Goal: Task Accomplishment & Management: Manage account settings

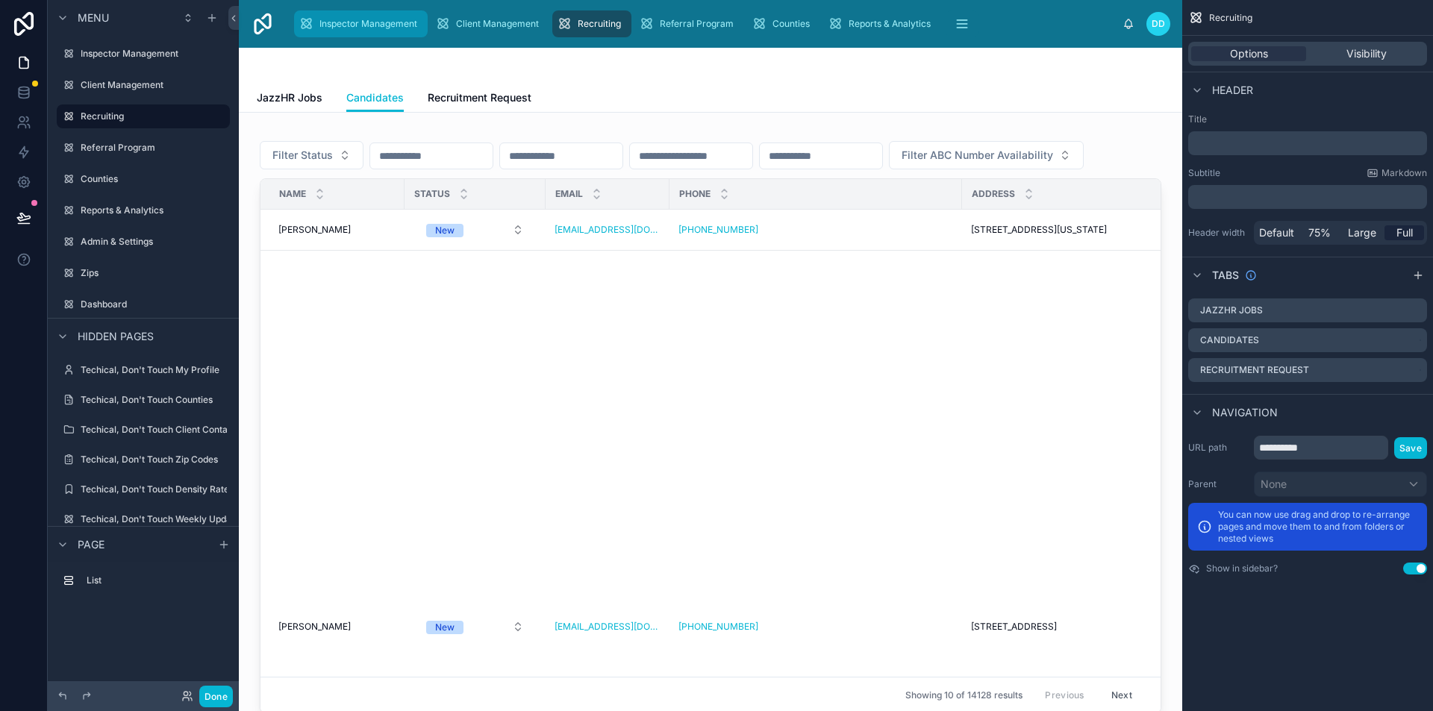
click at [351, 19] on span "Inspector Management" at bounding box center [368, 24] width 98 height 12
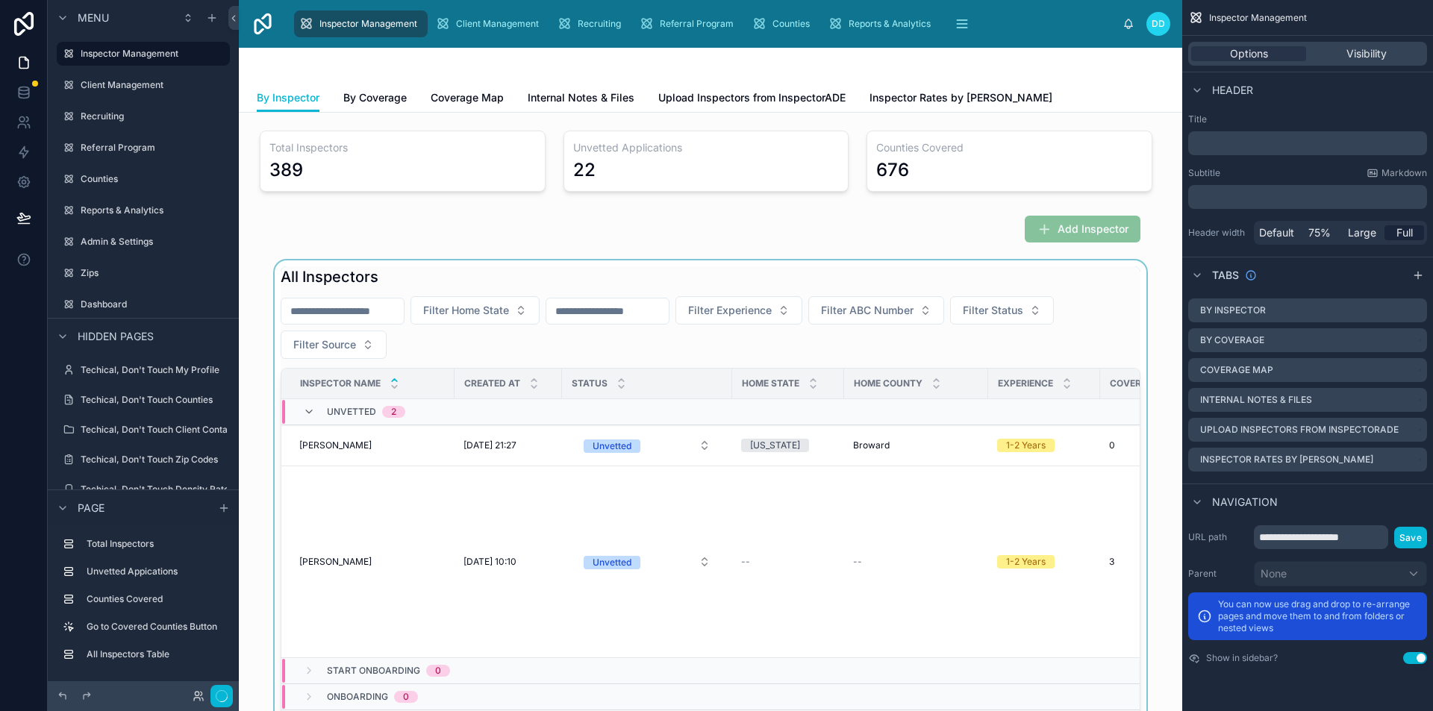
click at [330, 303] on div at bounding box center [711, 585] width 920 height 649
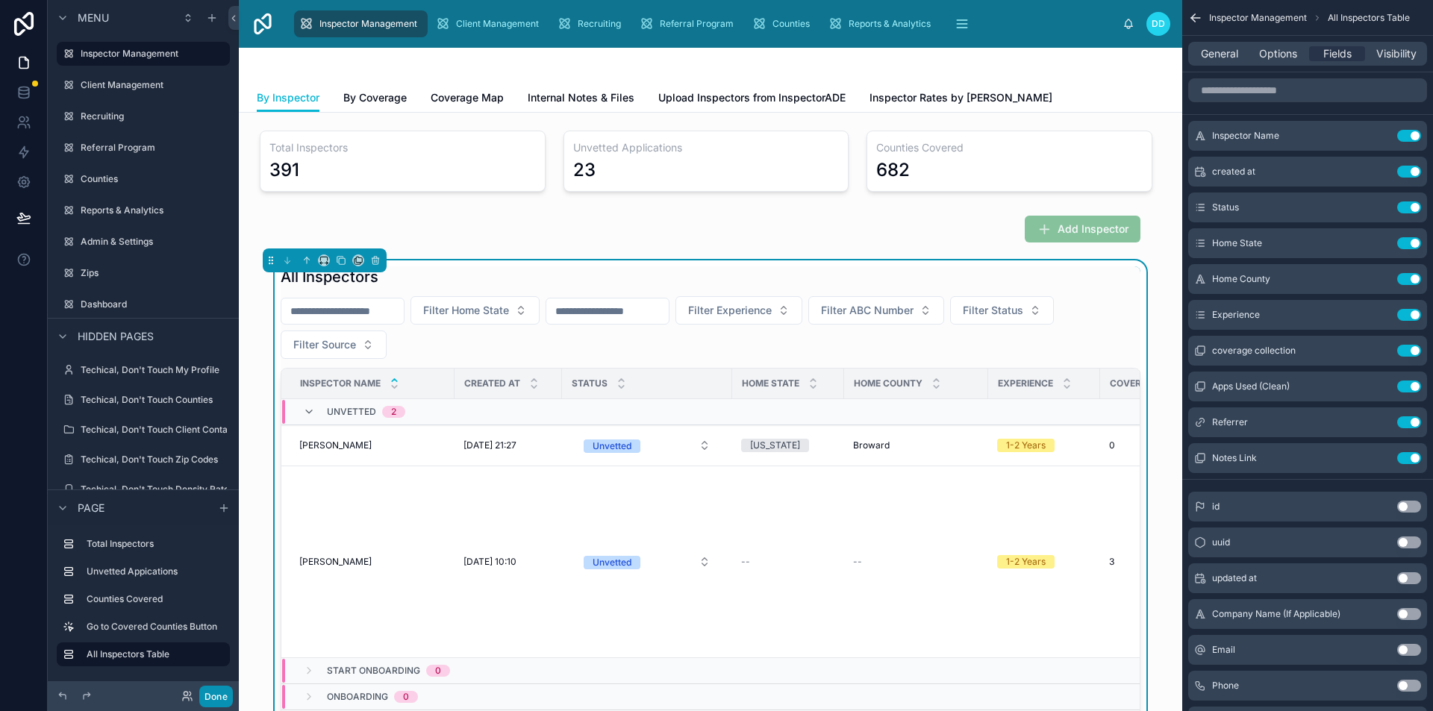
click at [211, 700] on button "Done" at bounding box center [216, 697] width 34 height 22
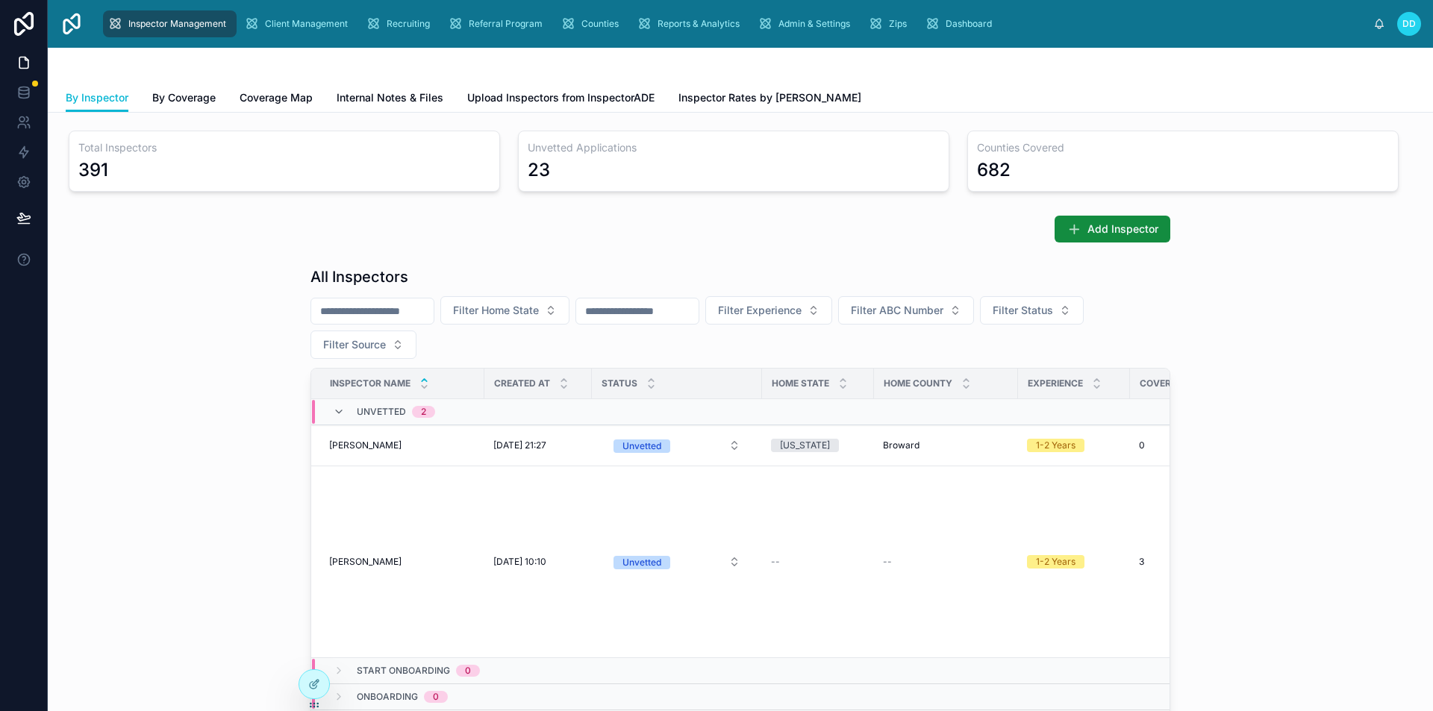
click at [361, 319] on input "text" at bounding box center [372, 311] width 122 height 21
paste input "**********"
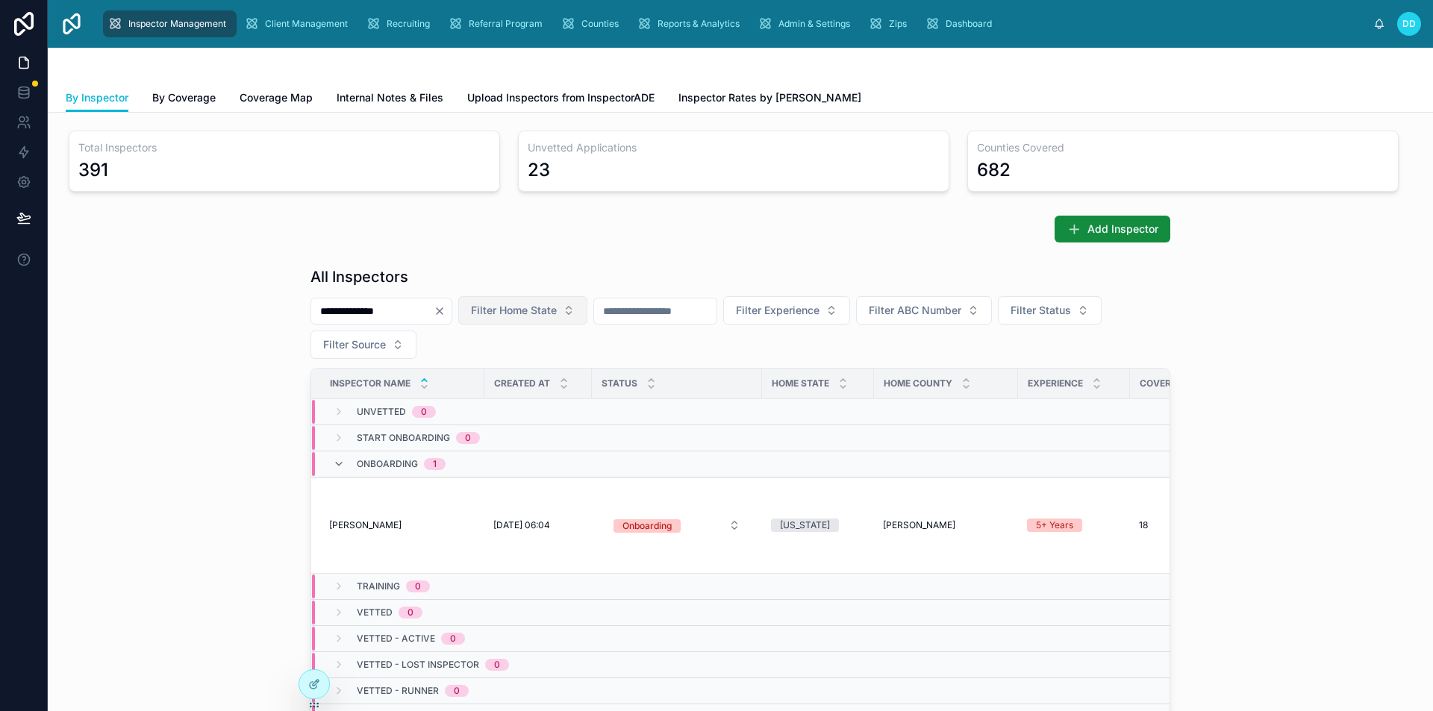
type input "**********"
click at [446, 308] on icon "Clear" at bounding box center [440, 311] width 12 height 12
click at [511, 231] on div "Add Inspector" at bounding box center [741, 229] width 860 height 27
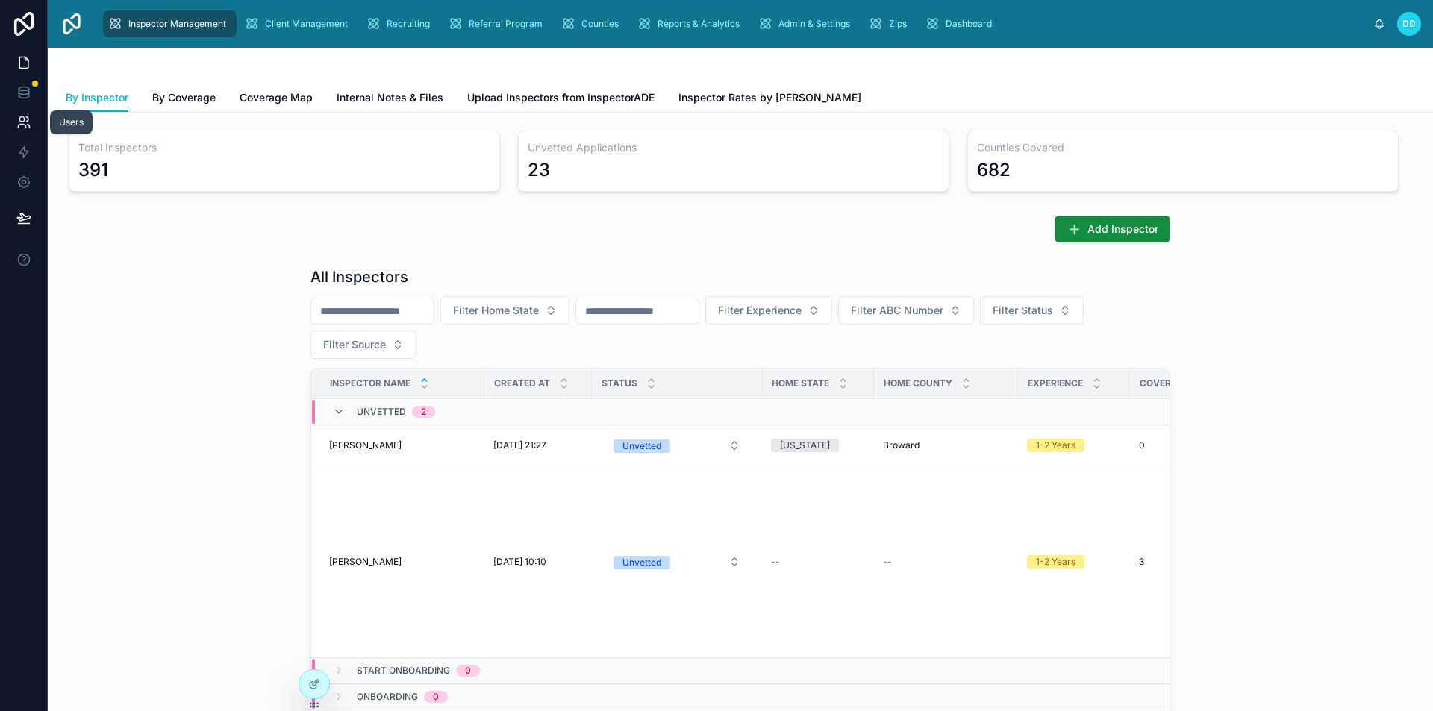
click at [19, 122] on icon at bounding box center [23, 122] width 15 height 15
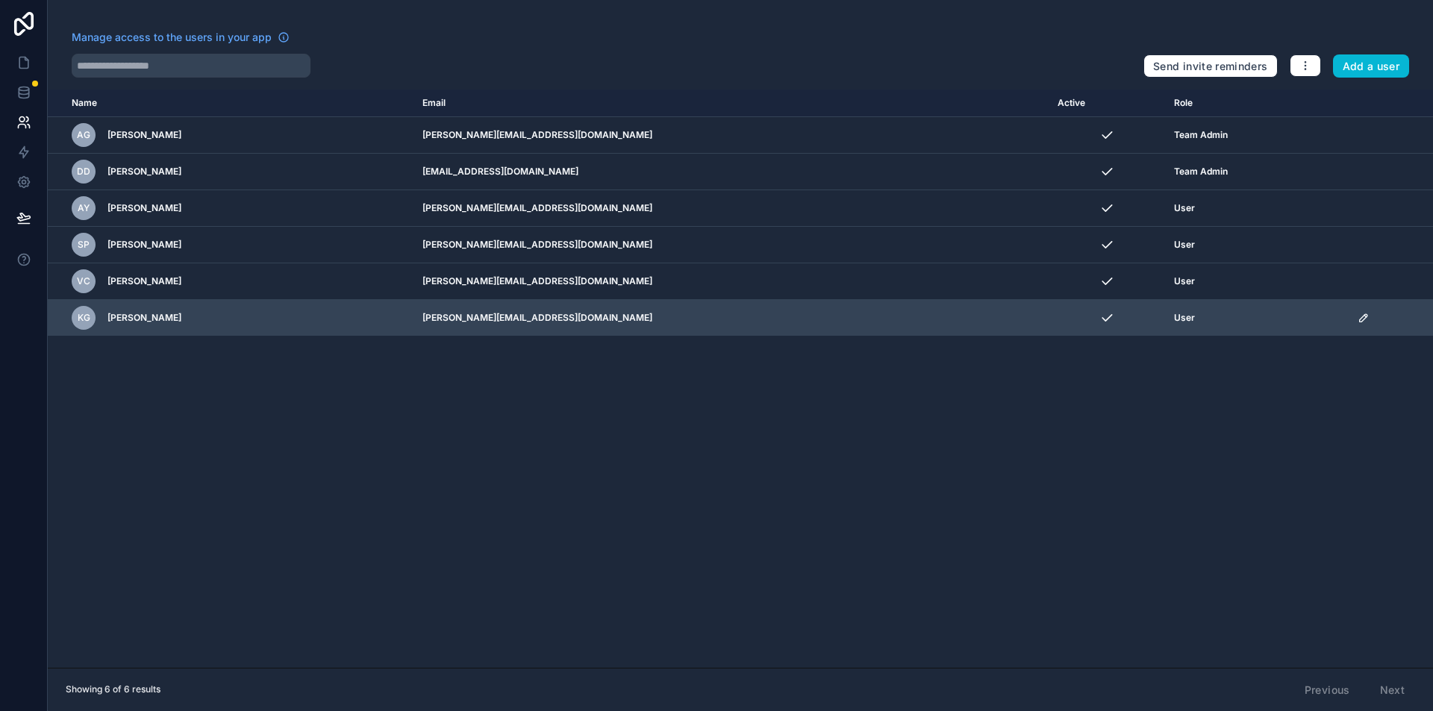
click at [147, 311] on div "KG [PERSON_NAME]" at bounding box center [238, 318] width 333 height 24
click at [203, 313] on div "KG [PERSON_NAME]" at bounding box center [238, 318] width 333 height 24
click at [1358, 317] on icon "scrollable content" at bounding box center [1364, 318] width 12 height 12
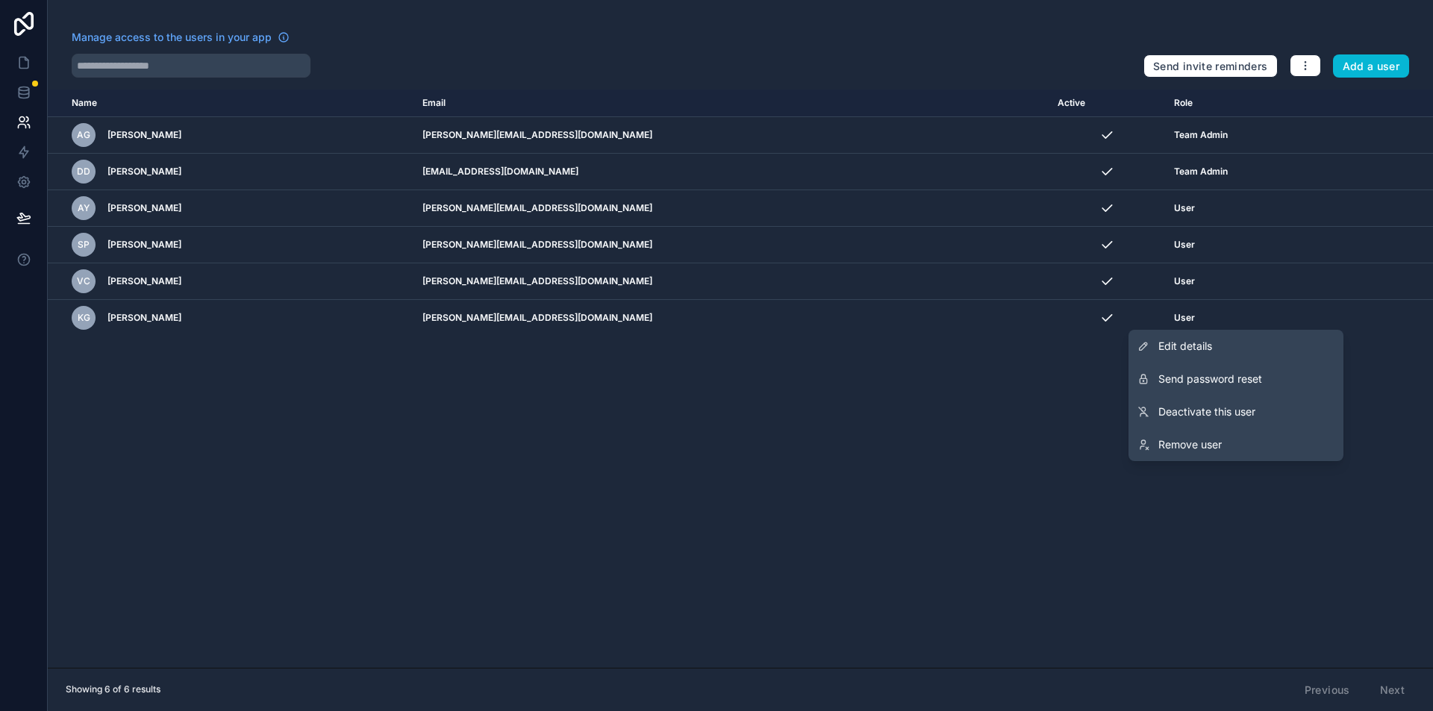
click at [843, 423] on div "Name Email Active Role [DOMAIN_NAME] AG [PERSON_NAME] [PERSON_NAME][EMAIL_ADDRE…" at bounding box center [740, 379] width 1385 height 579
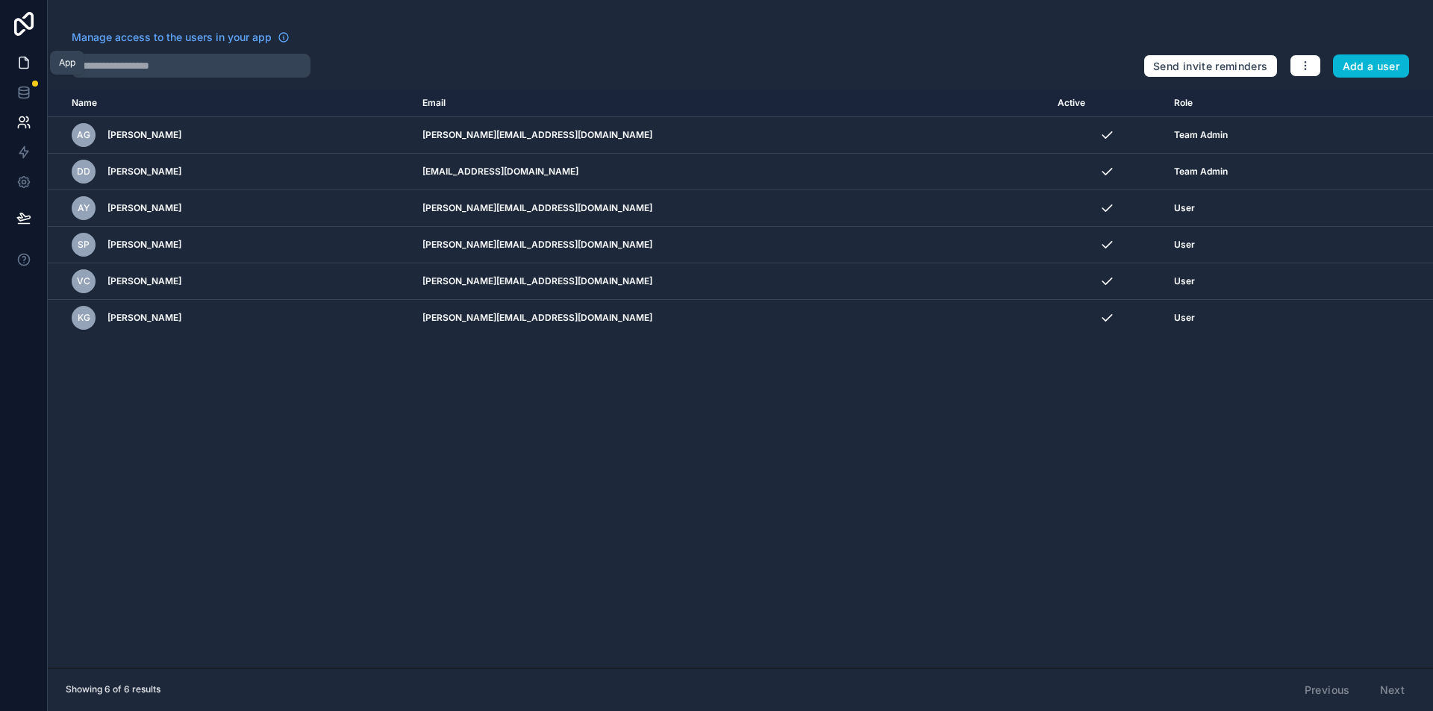
click at [36, 63] on link at bounding box center [23, 63] width 47 height 30
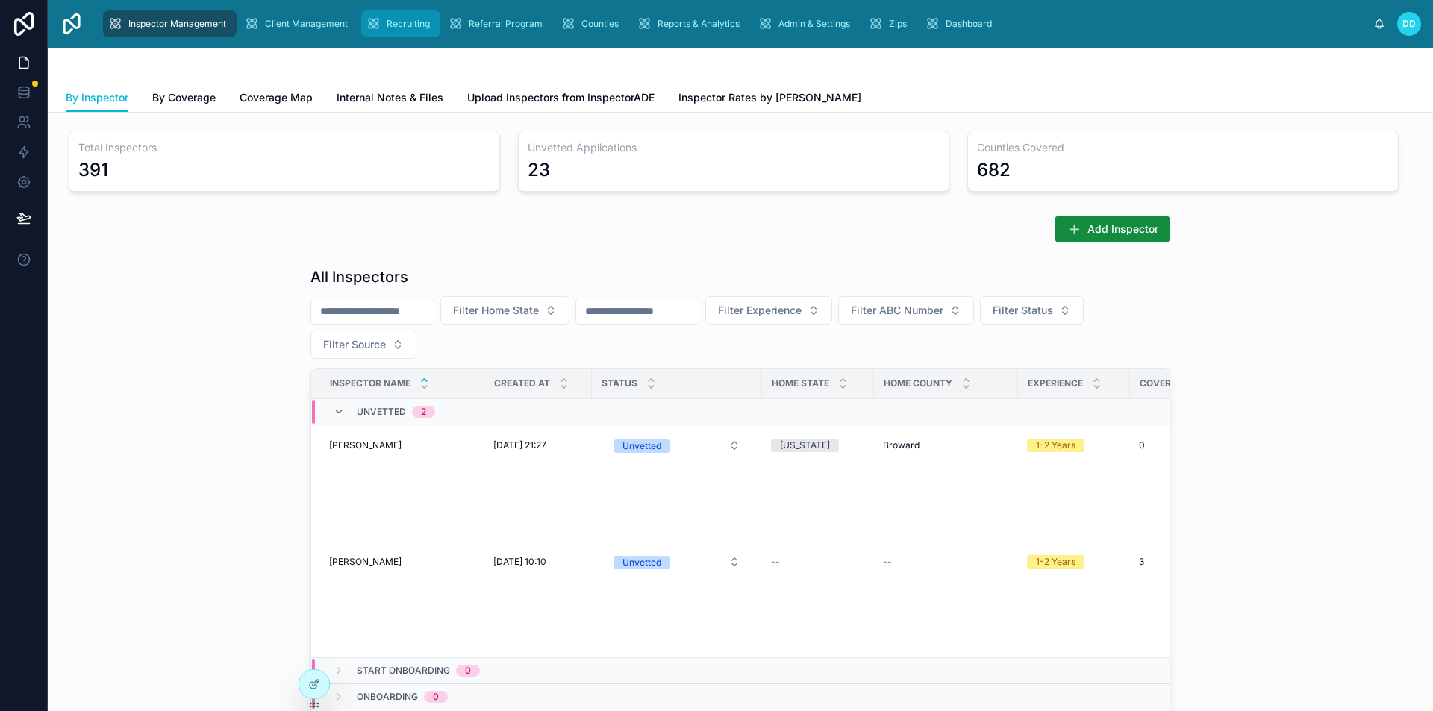
click at [430, 28] on div "Recruiting" at bounding box center [401, 24] width 70 height 24
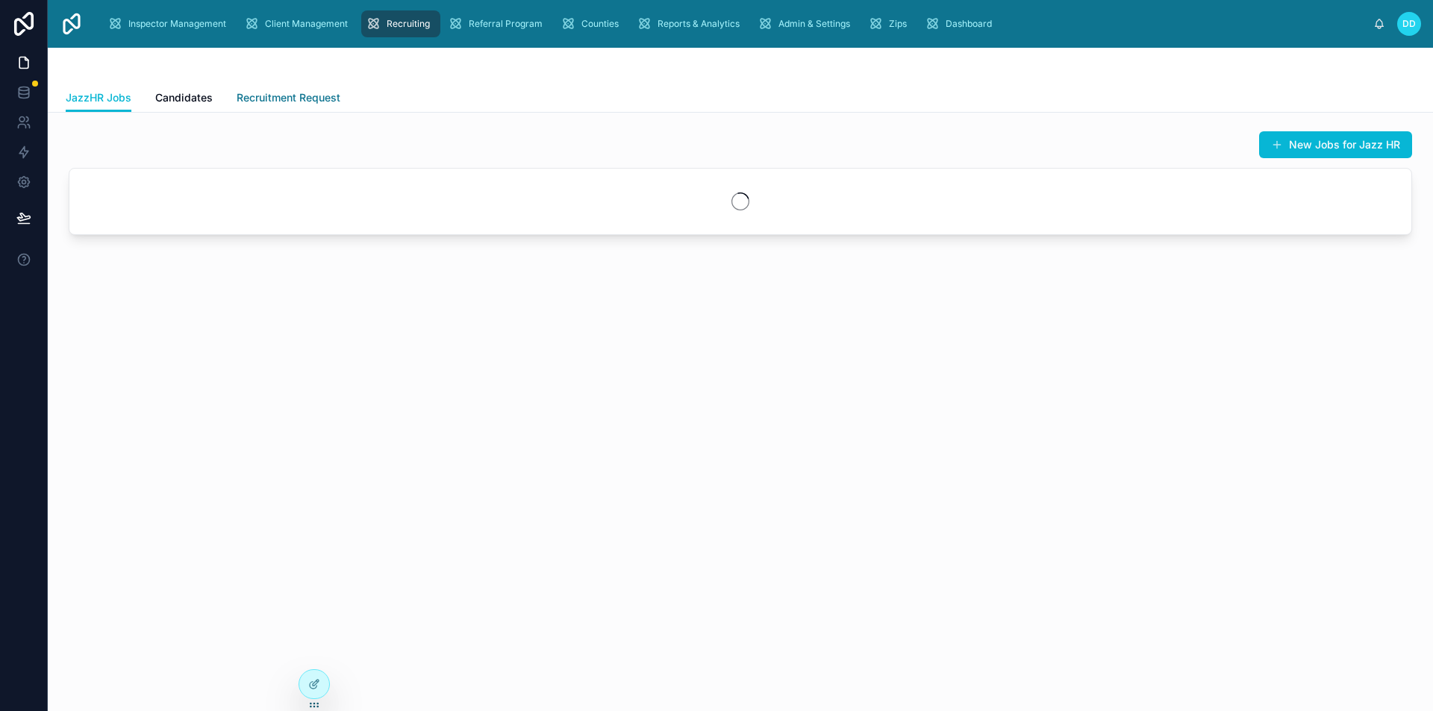
click at [295, 93] on span "Recruitment Request" at bounding box center [289, 97] width 104 height 15
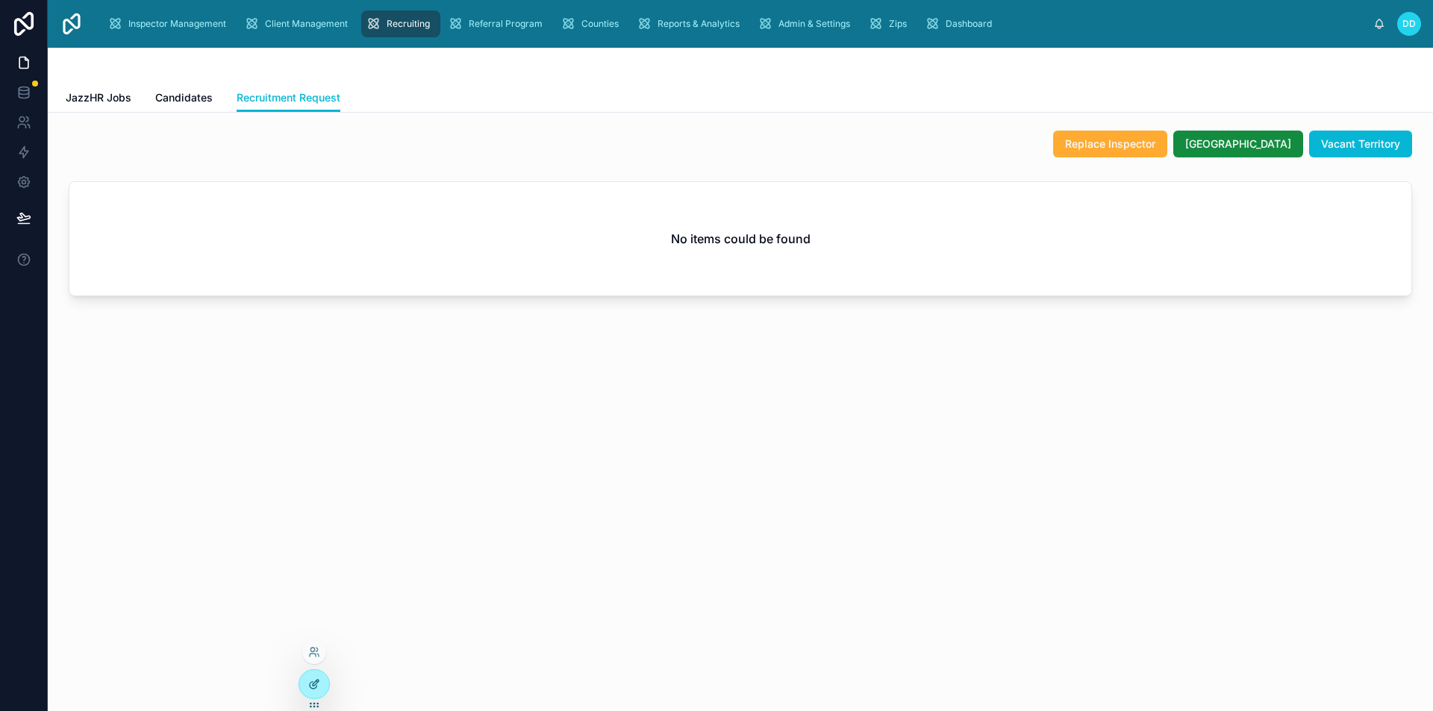
click at [326, 676] on div at bounding box center [314, 685] width 31 height 30
click at [322, 677] on div at bounding box center [314, 684] width 30 height 28
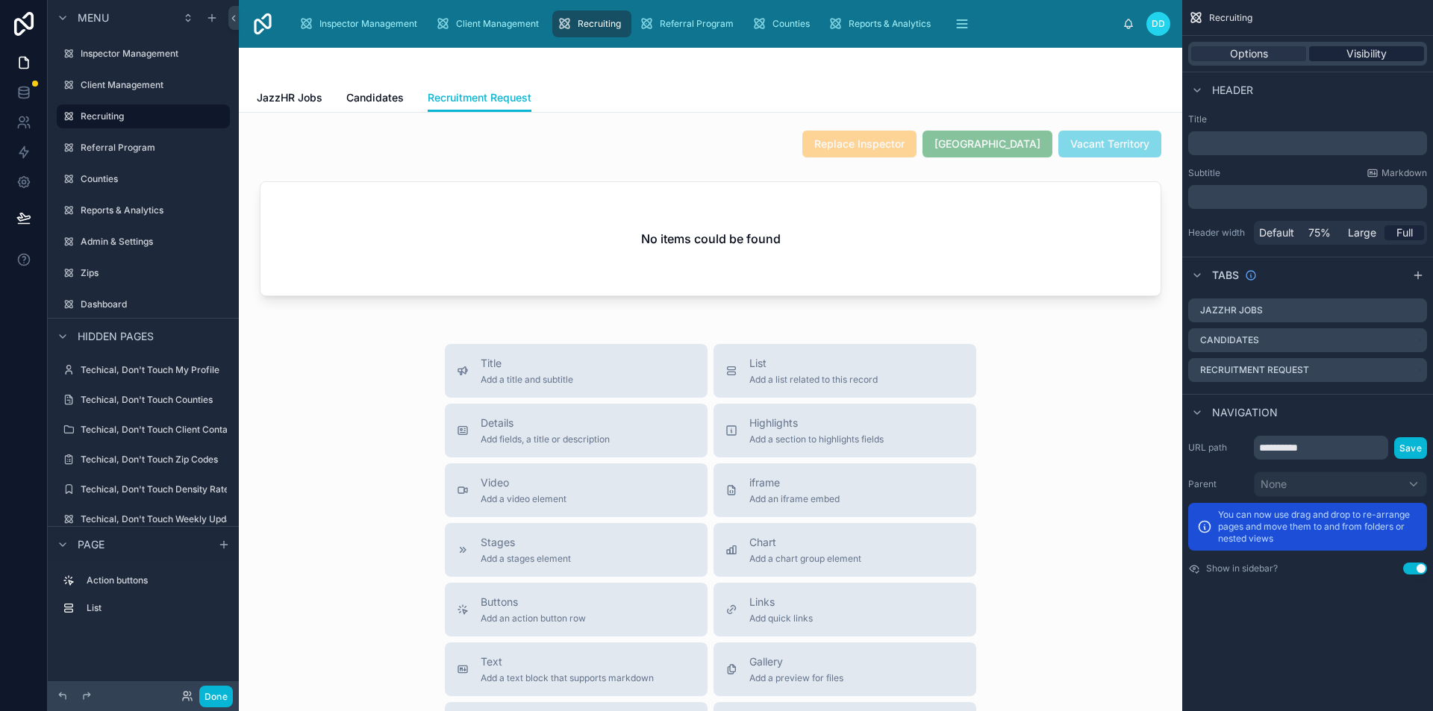
click at [1343, 54] on div "Visibility" at bounding box center [1366, 53] width 115 height 15
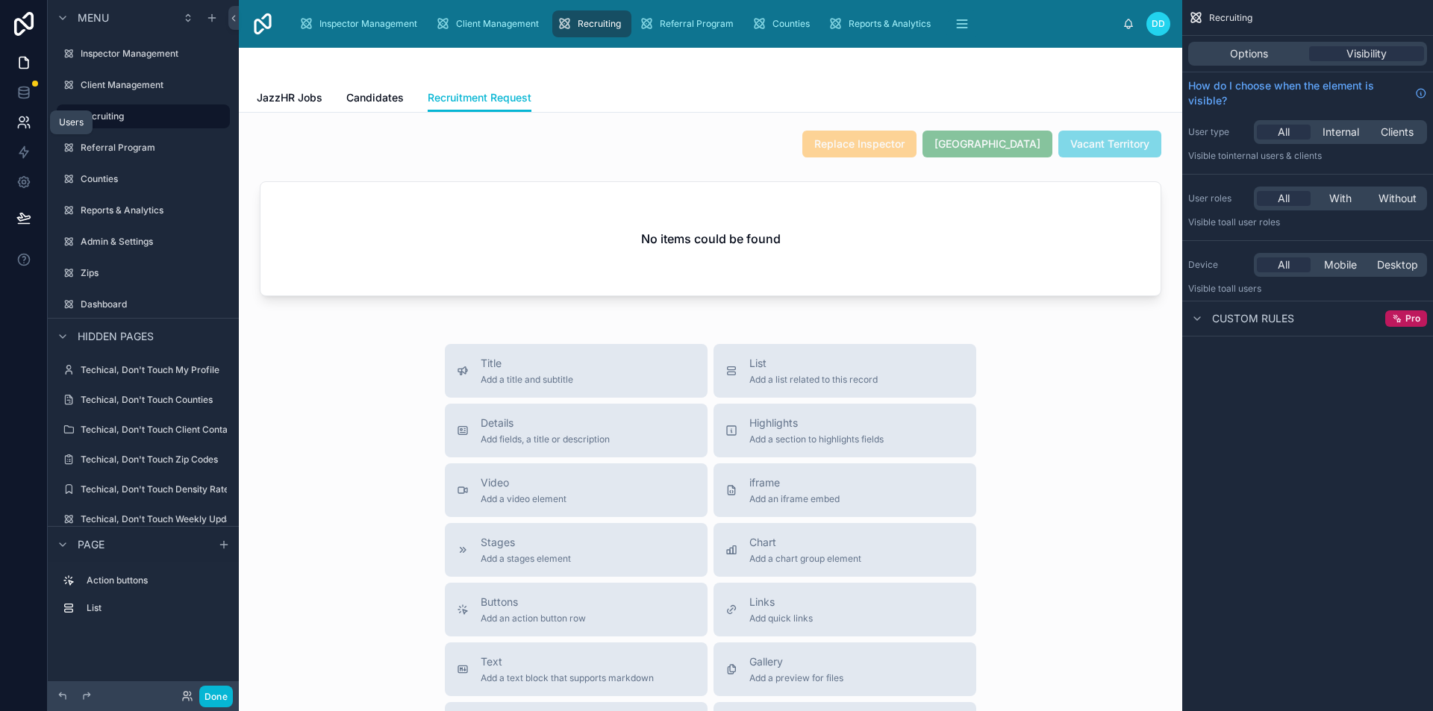
click at [17, 128] on icon at bounding box center [23, 122] width 15 height 15
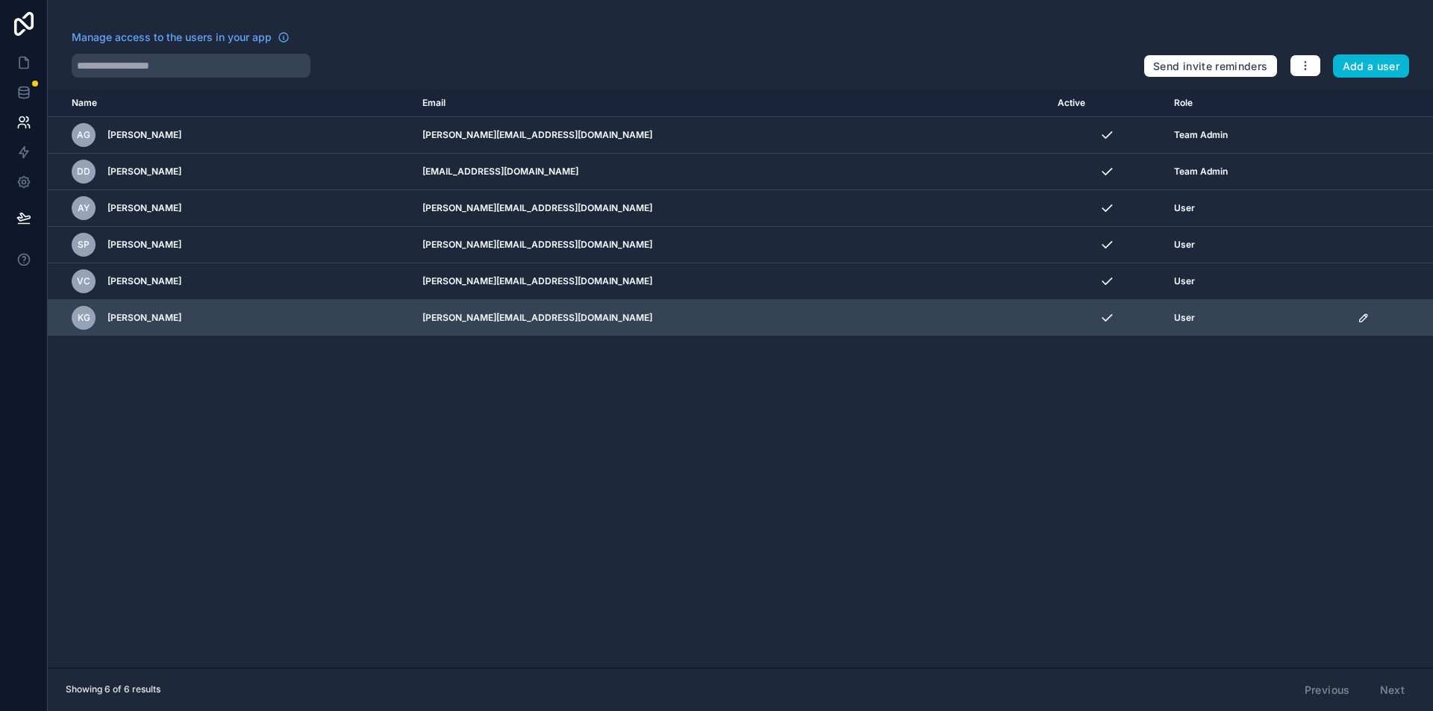
click at [1358, 317] on icon "scrollable content" at bounding box center [1364, 318] width 12 height 12
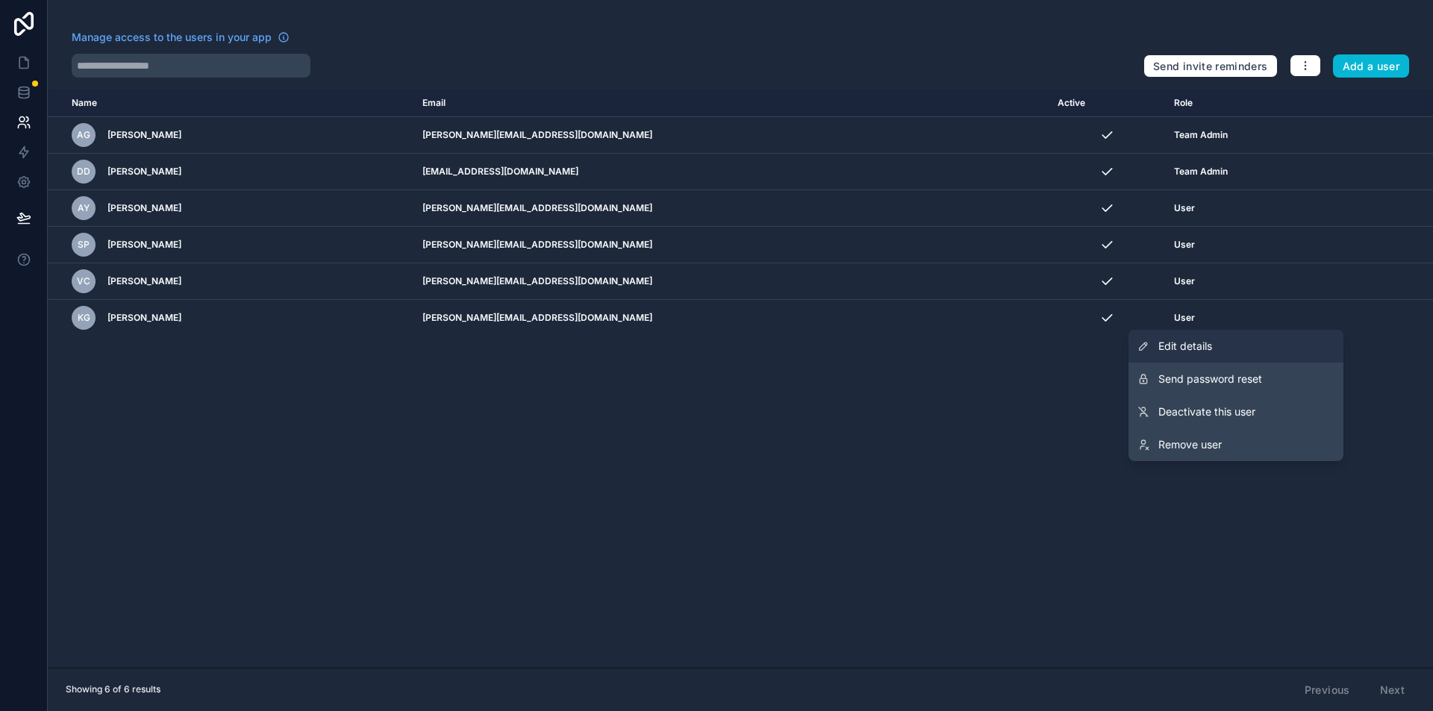
click at [1262, 350] on link "Edit details" at bounding box center [1236, 346] width 215 height 33
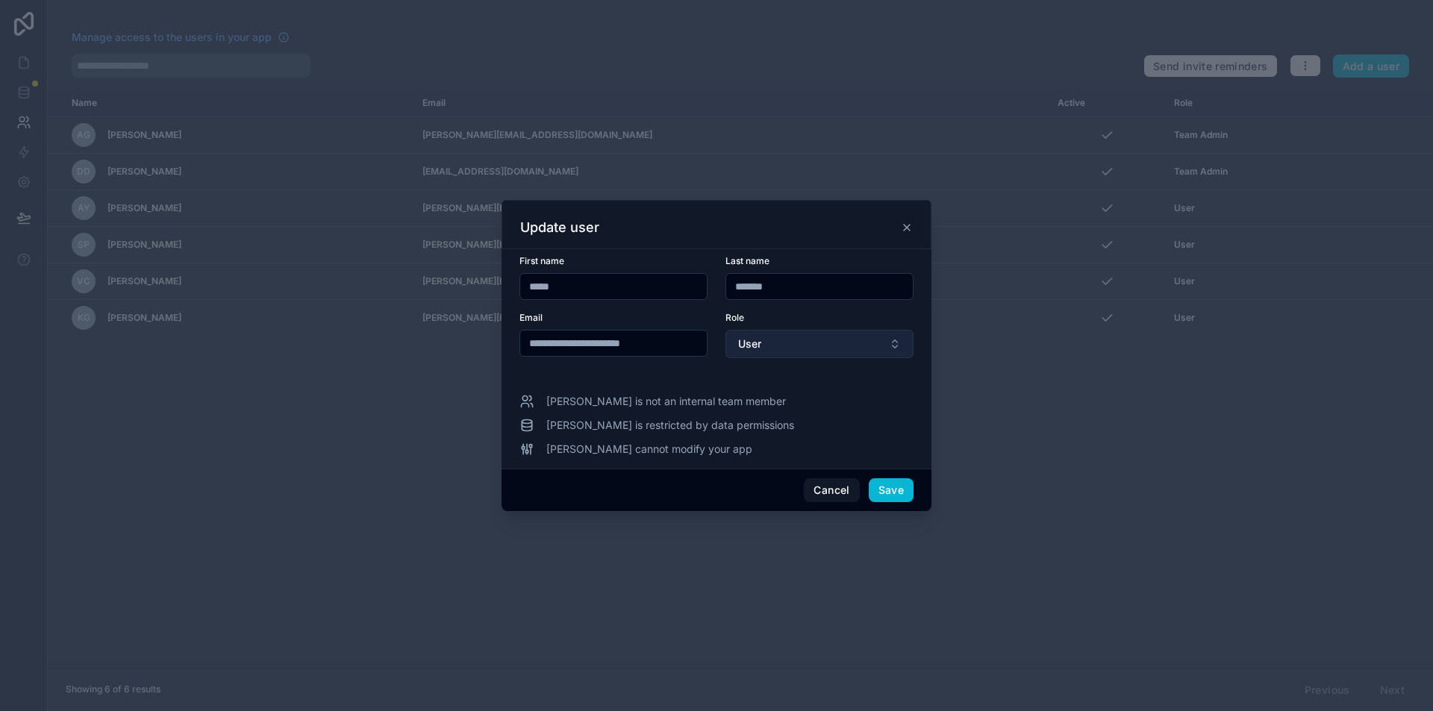
click at [841, 343] on button "User" at bounding box center [820, 344] width 188 height 28
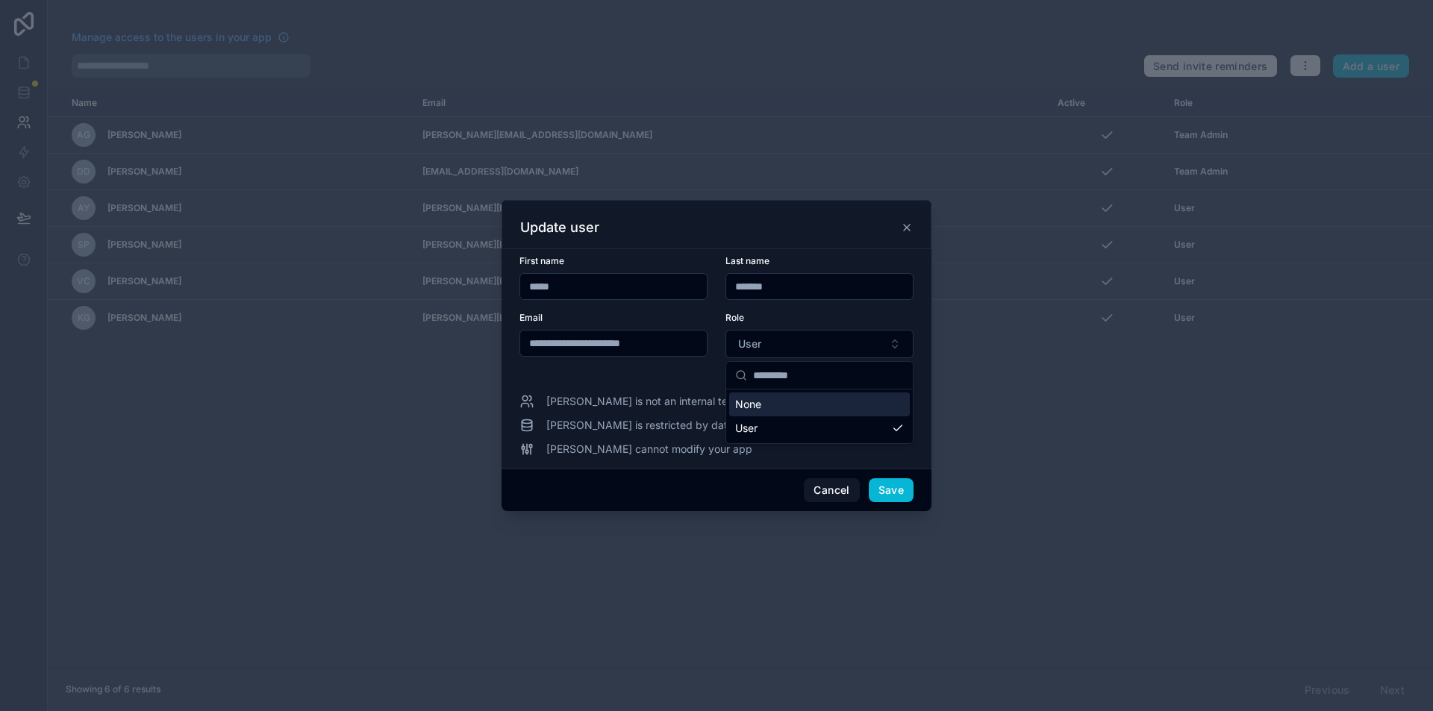
click at [823, 315] on div "Role" at bounding box center [820, 318] width 188 height 12
click at [903, 226] on icon at bounding box center [907, 228] width 12 height 12
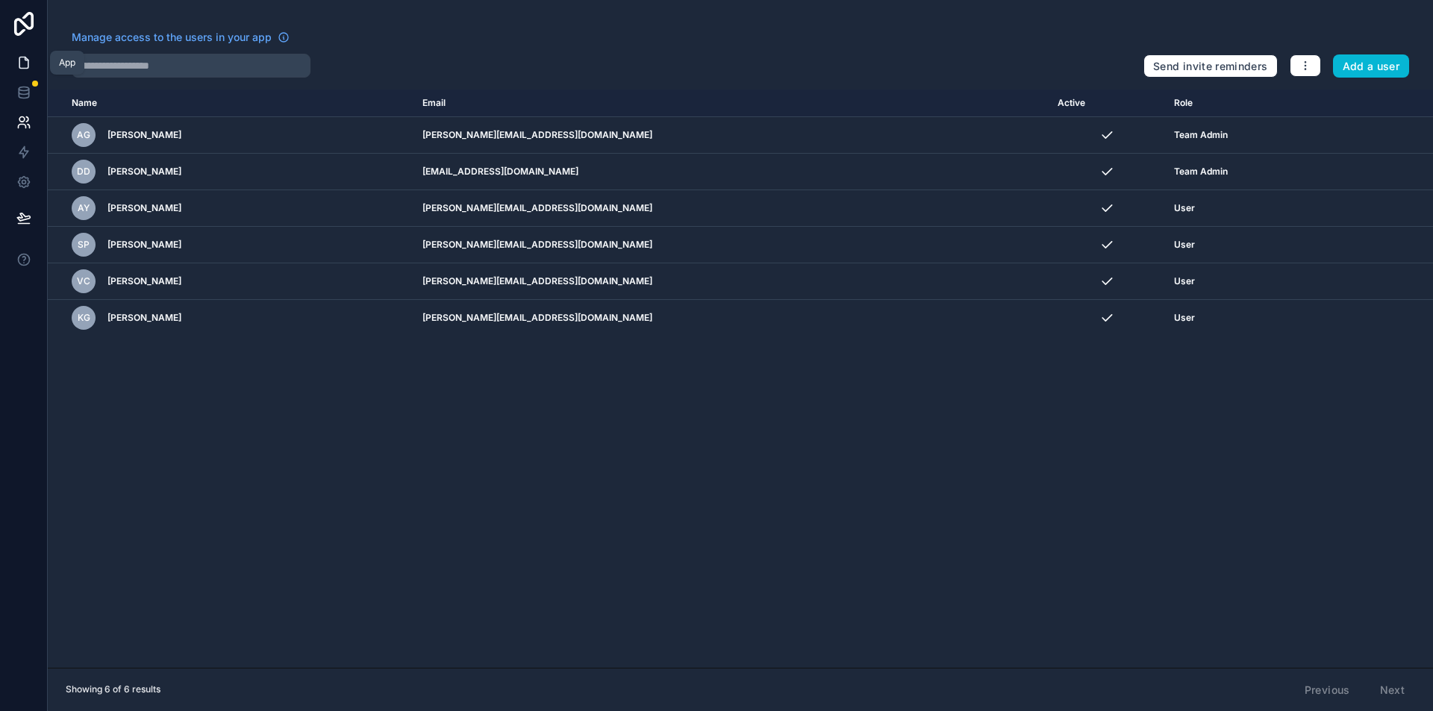
click at [24, 72] on link at bounding box center [23, 63] width 47 height 30
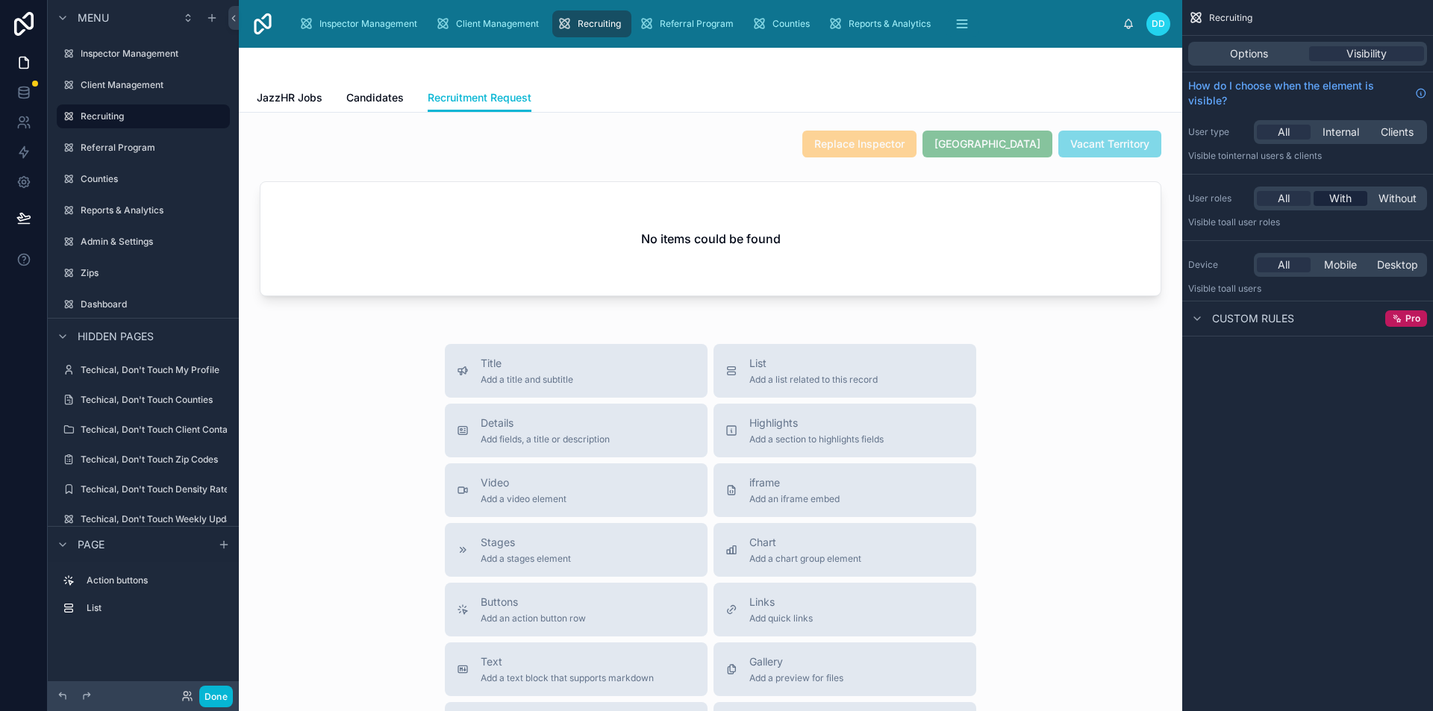
click at [1335, 198] on span "With" at bounding box center [1340, 198] width 22 height 15
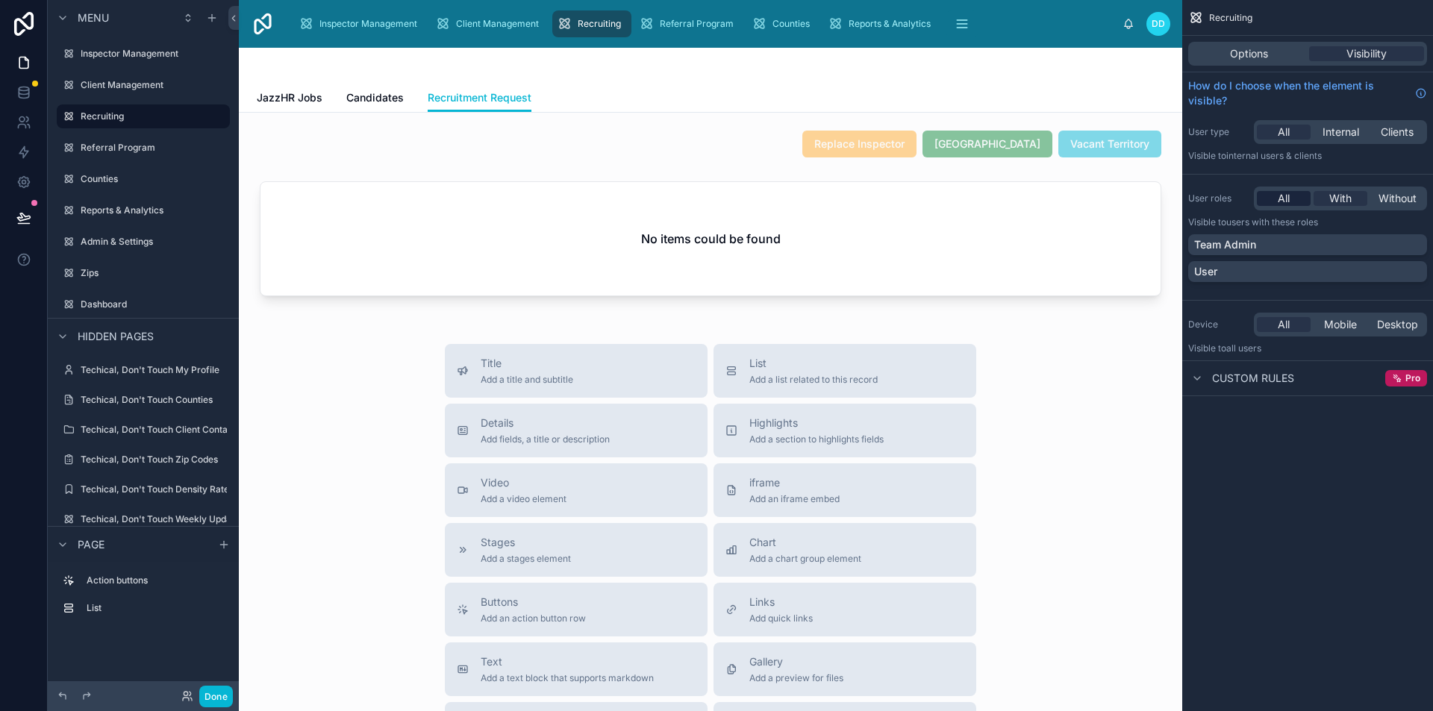
click at [1294, 197] on div "All" at bounding box center [1284, 198] width 54 height 15
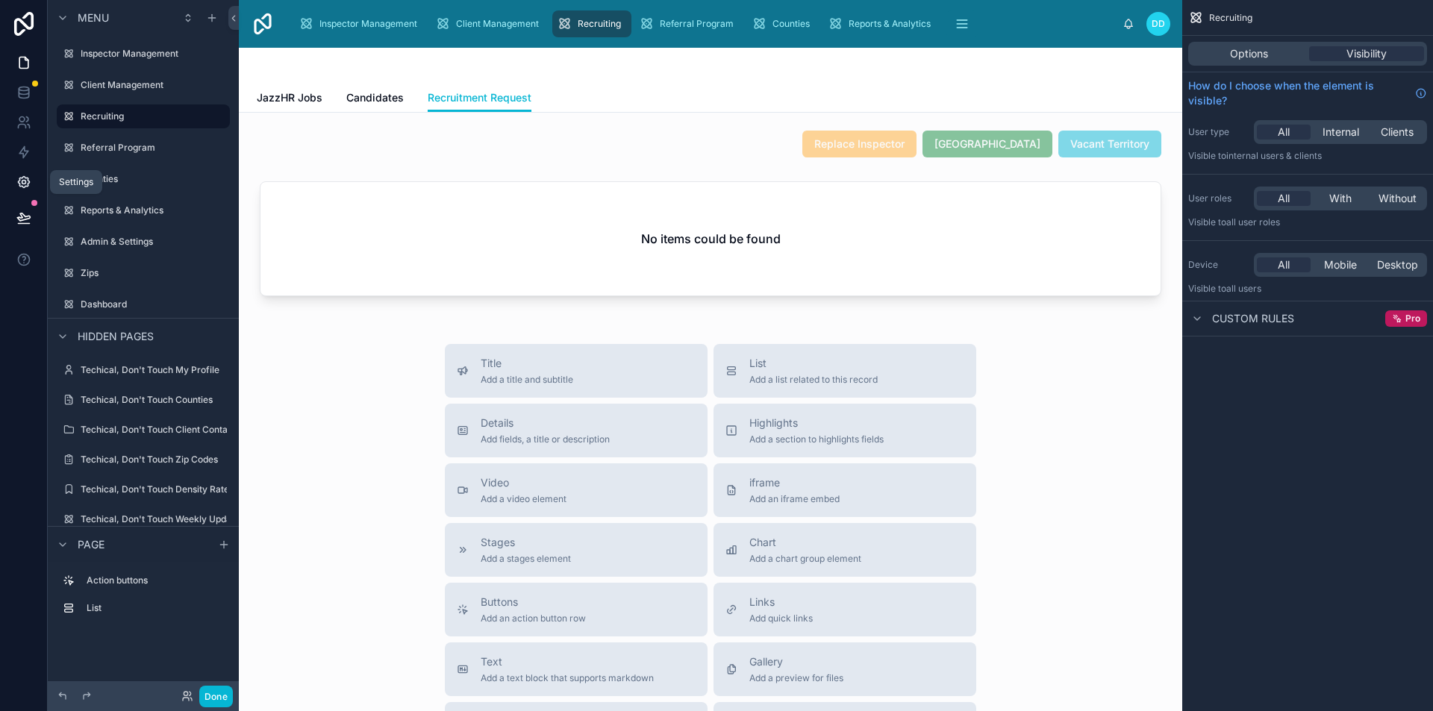
click at [16, 180] on icon at bounding box center [23, 182] width 15 height 15
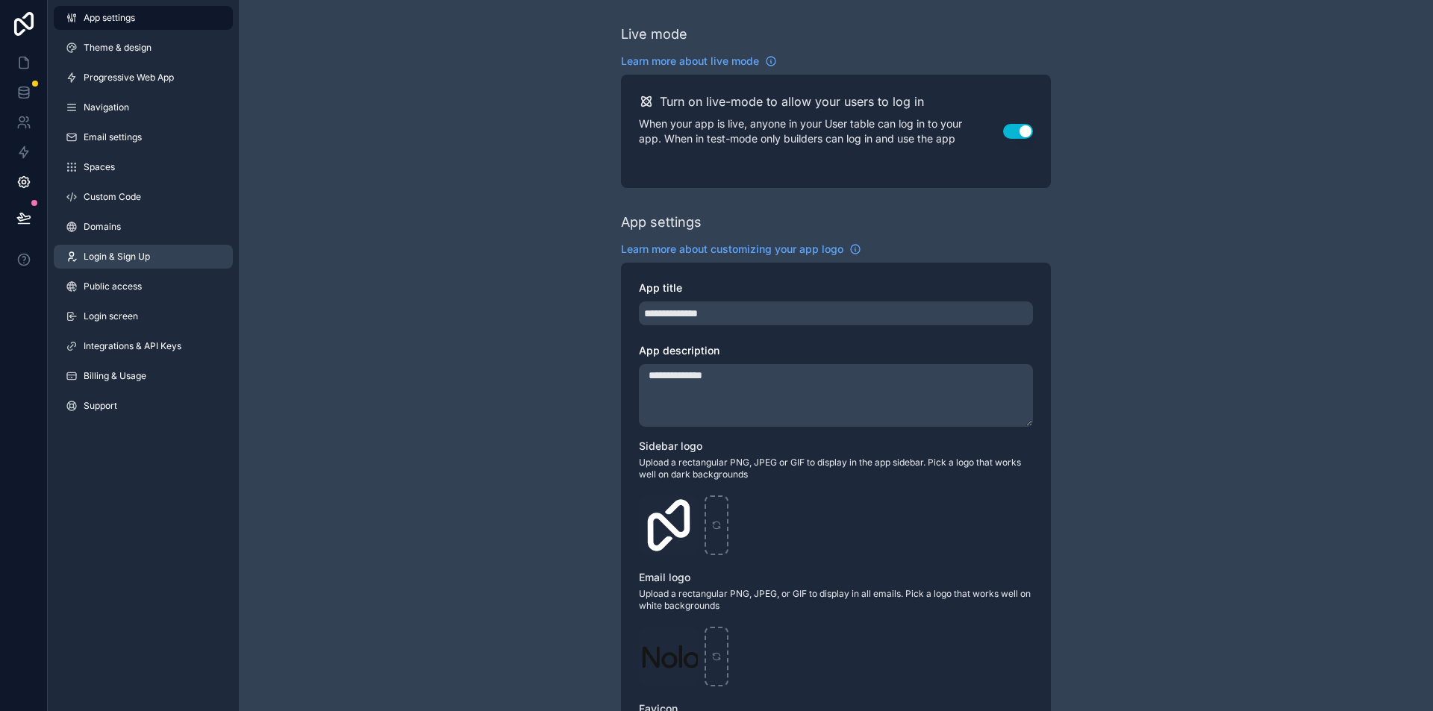
click at [125, 250] on link "Login & Sign Up" at bounding box center [143, 257] width 179 height 24
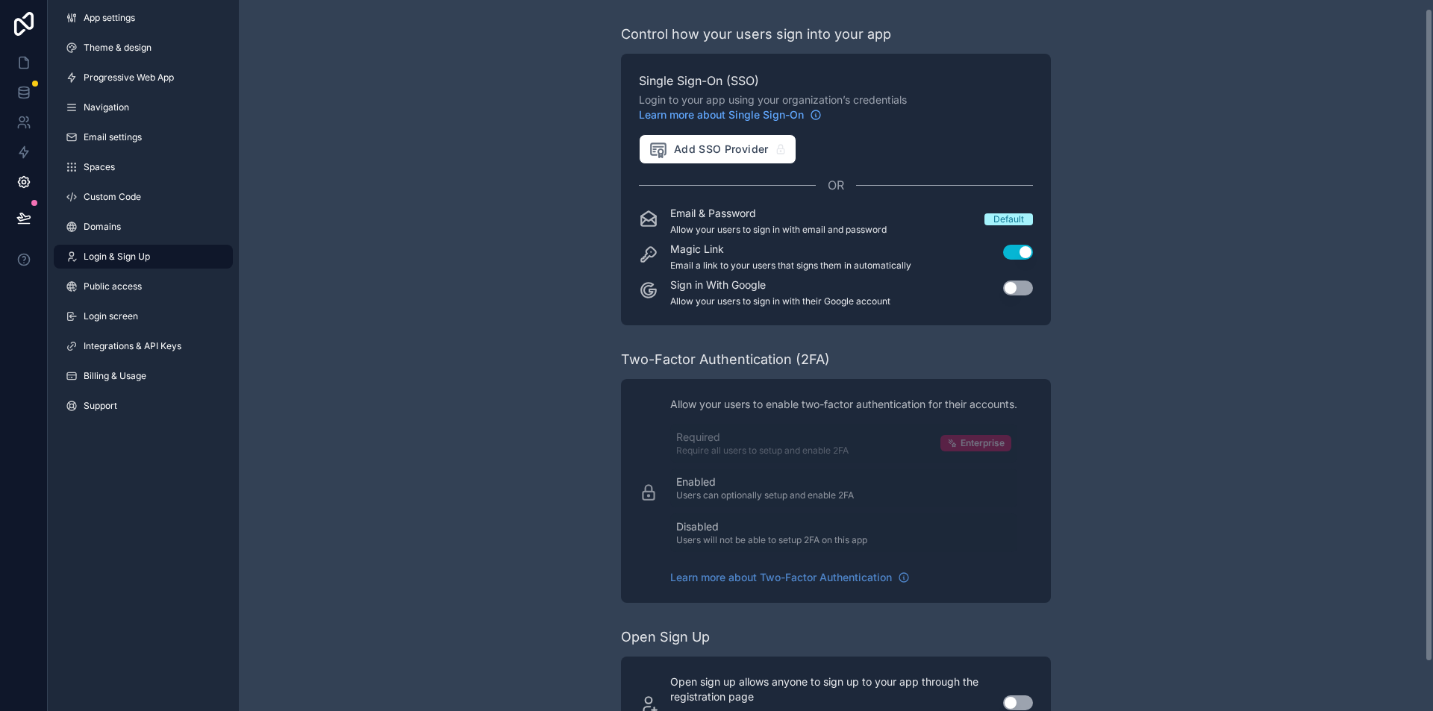
scroll to position [62, 0]
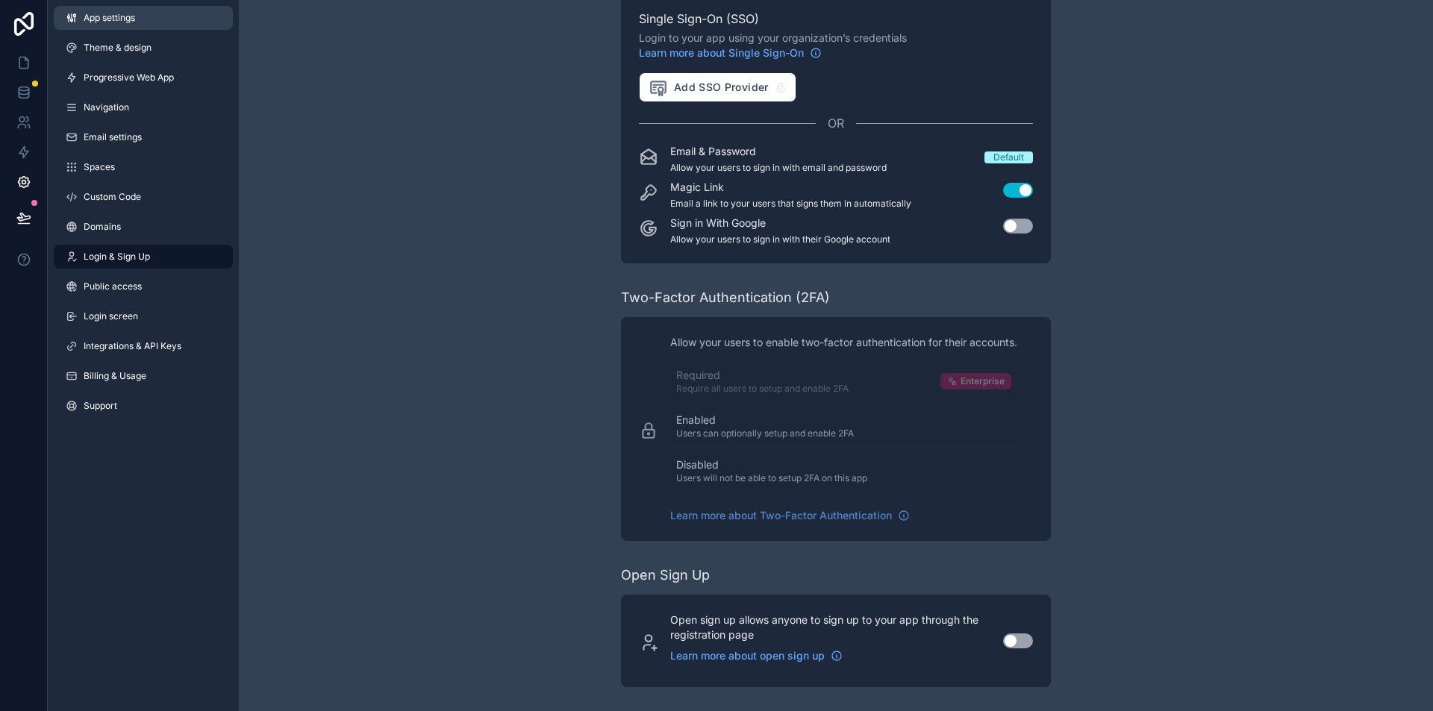
click at [143, 28] on link "App settings" at bounding box center [143, 18] width 179 height 24
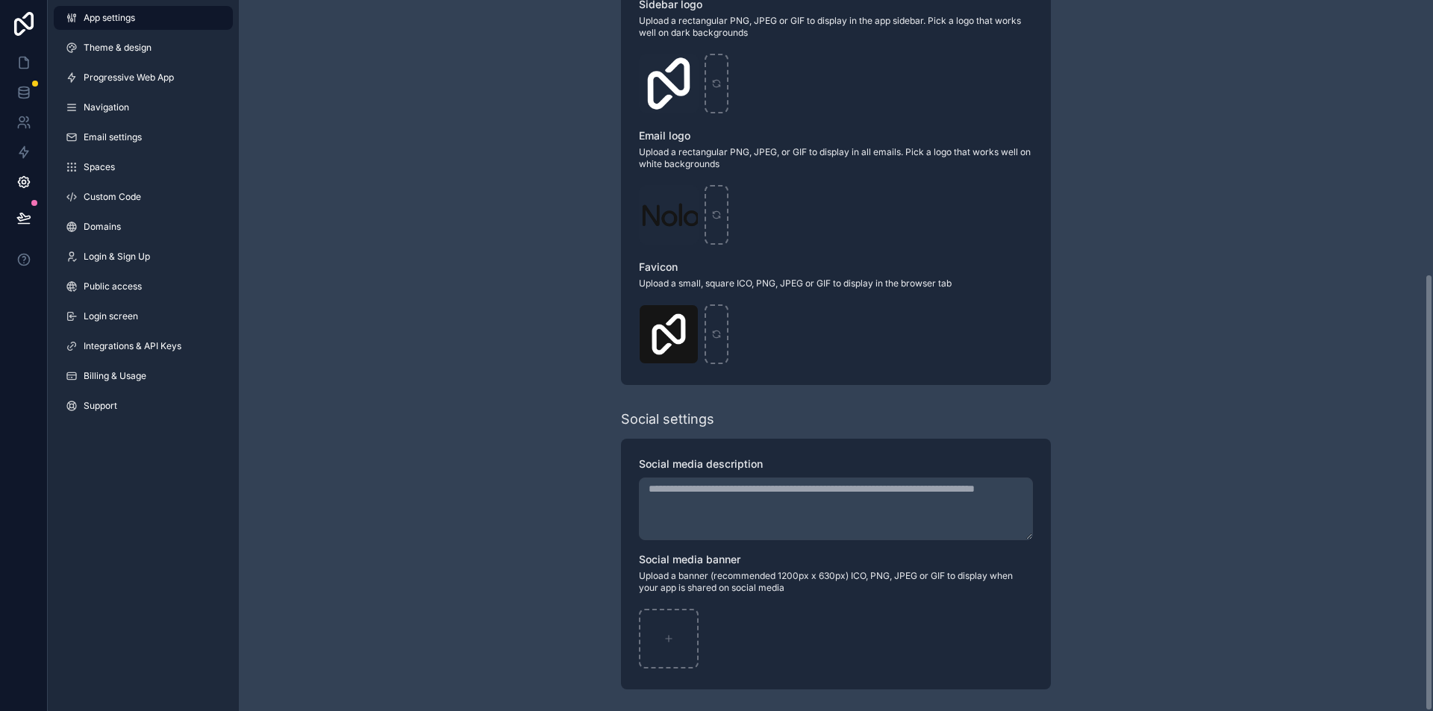
scroll to position [444, 0]
click at [28, 117] on icon at bounding box center [23, 122] width 15 height 15
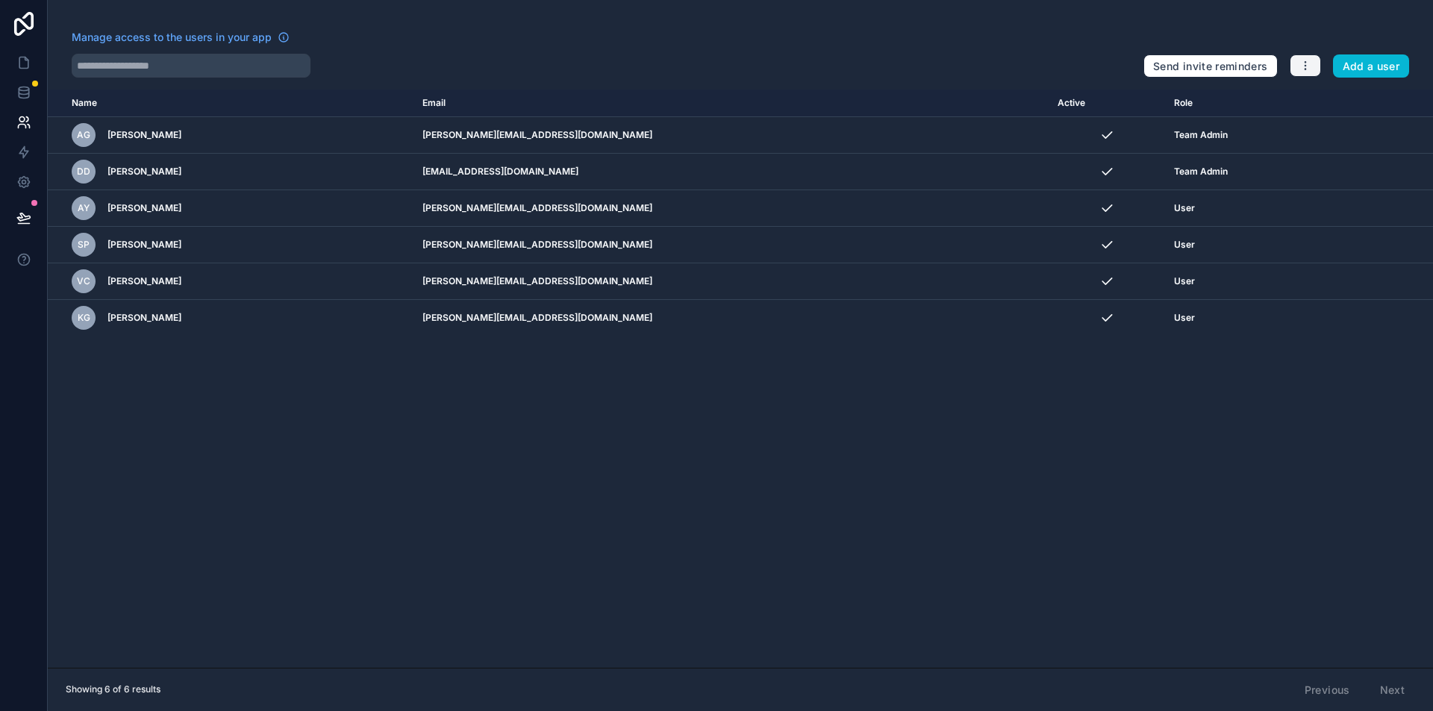
click at [1300, 57] on button "button" at bounding box center [1305, 65] width 31 height 22
click at [1319, 98] on link "Manage roles" at bounding box center [1340, 101] width 105 height 24
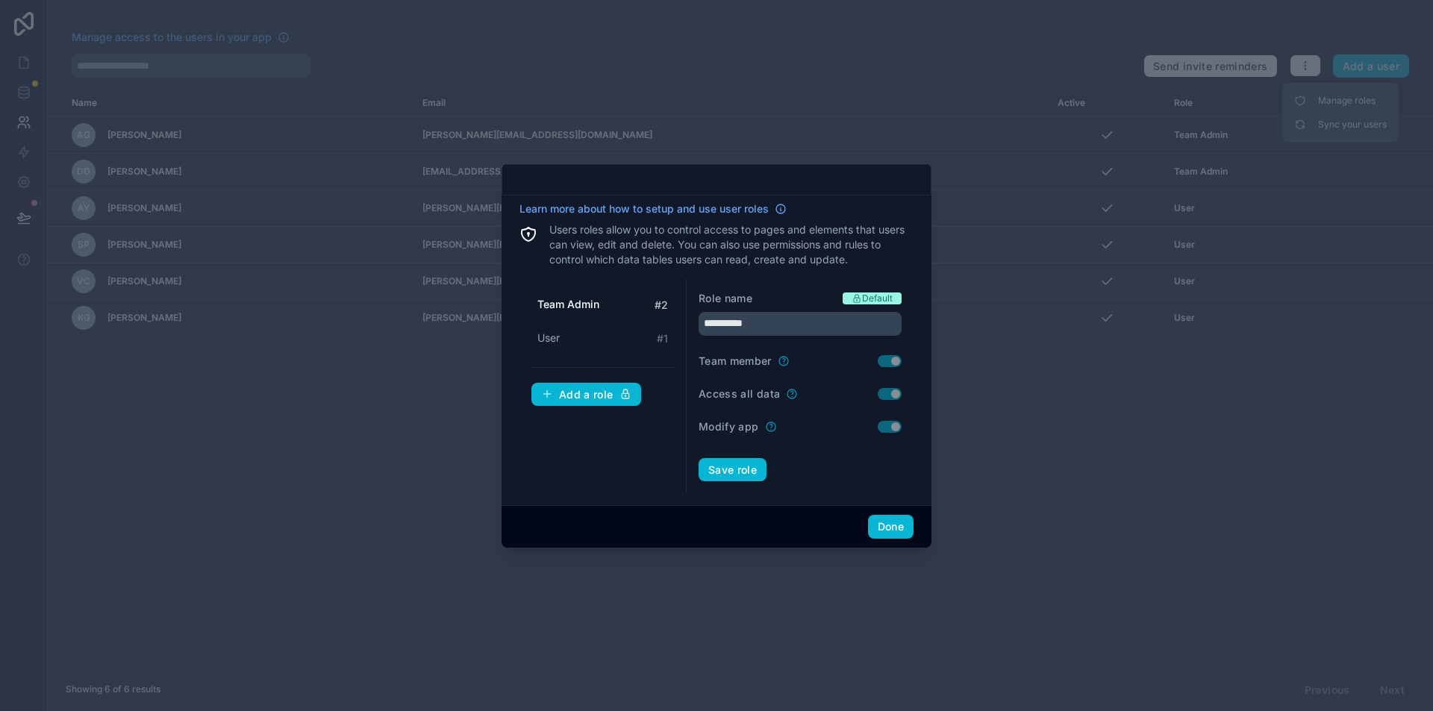
click at [1026, 446] on div at bounding box center [716, 355] width 1433 height 711
click at [878, 533] on button "Done" at bounding box center [891, 527] width 46 height 24
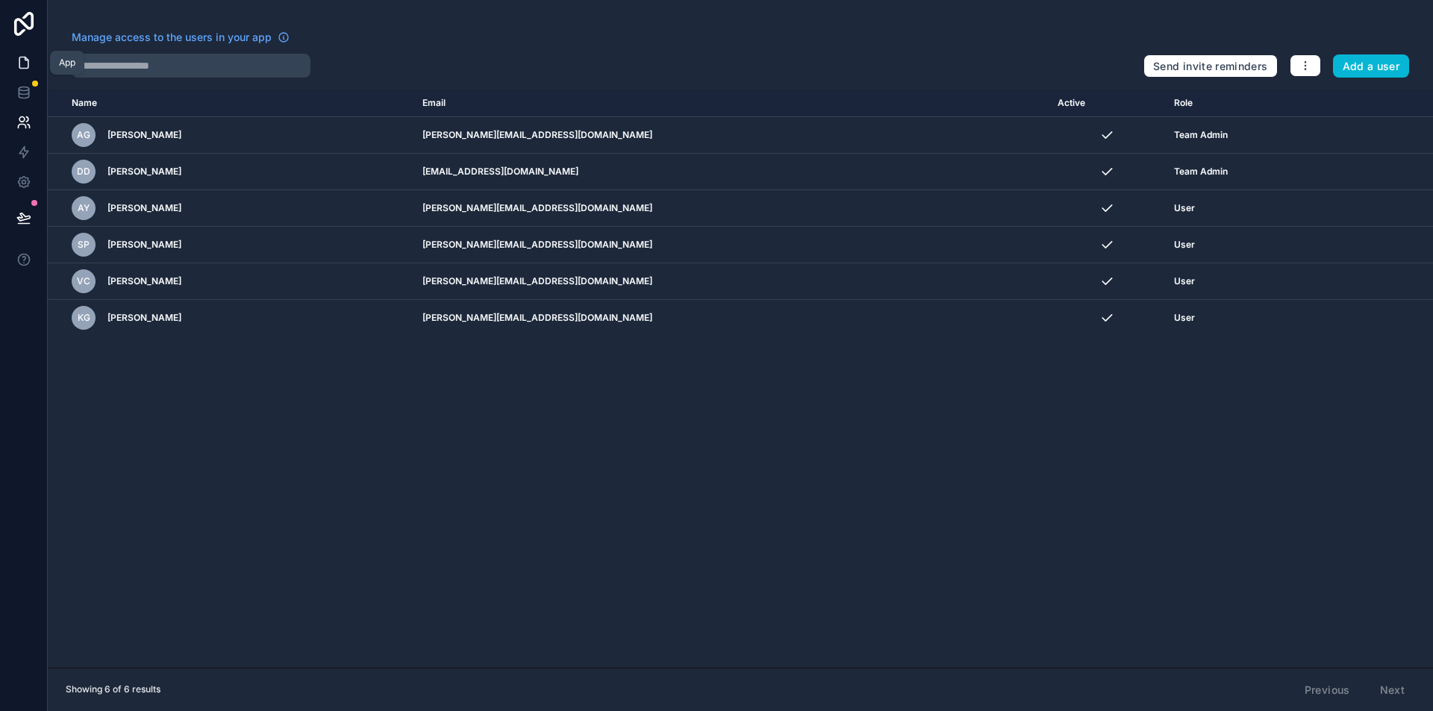
click at [13, 64] on link at bounding box center [23, 63] width 47 height 30
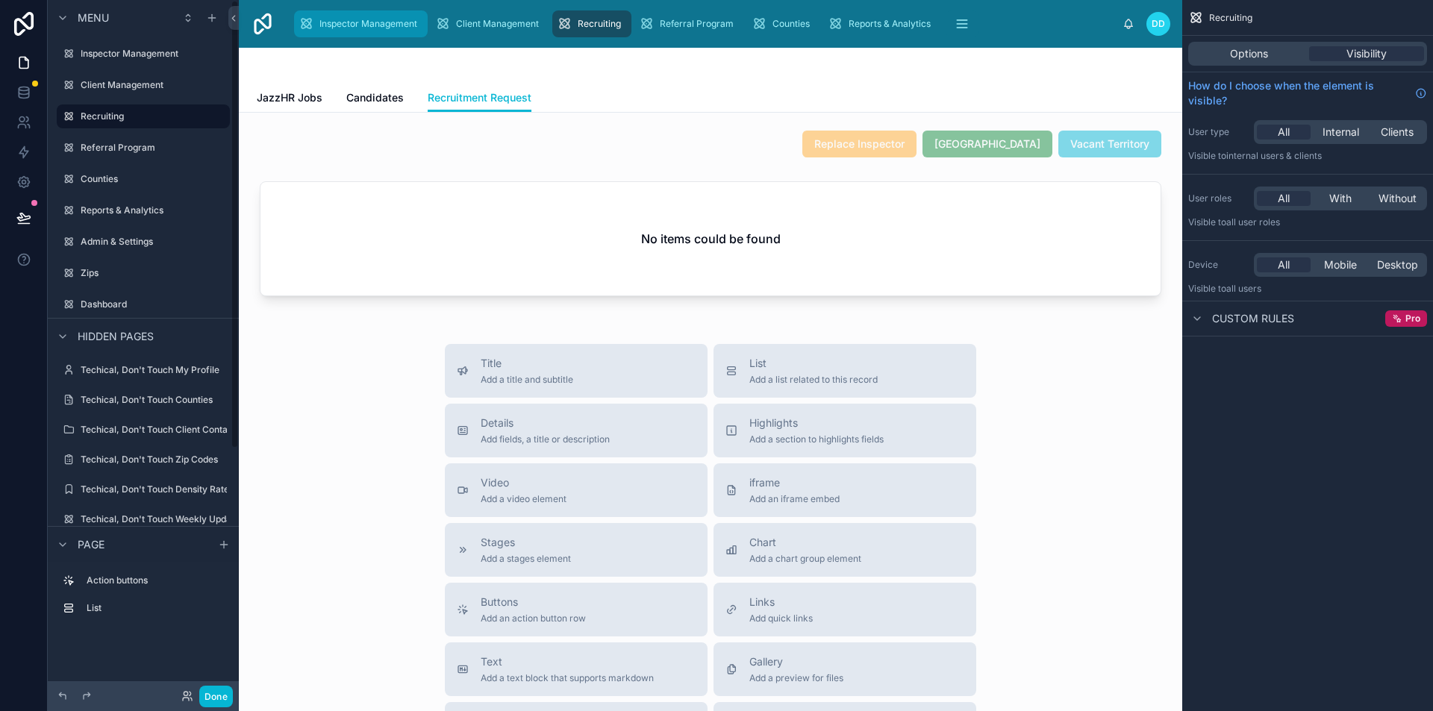
click at [352, 25] on span "Inspector Management" at bounding box center [368, 24] width 98 height 12
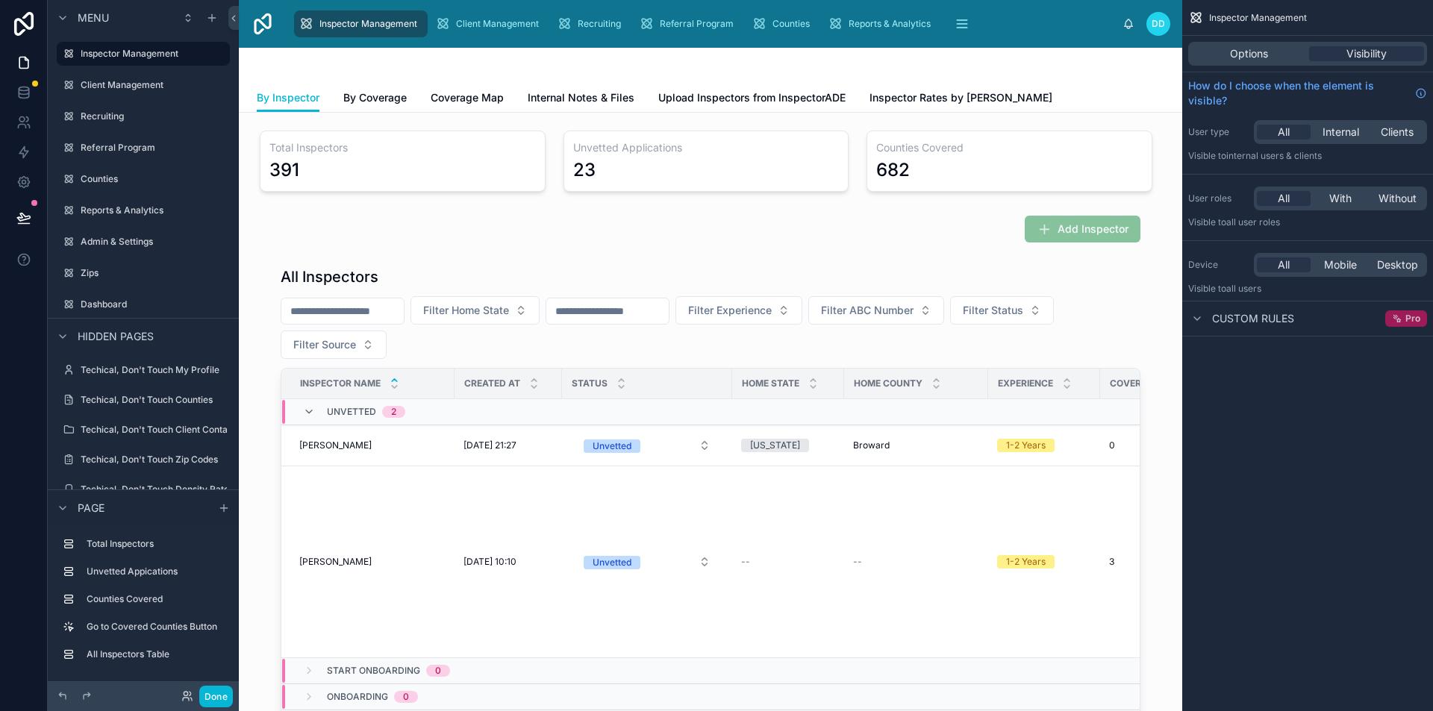
click at [1406, 314] on span "Pro" at bounding box center [1413, 319] width 15 height 12
click at [1254, 319] on span "Custom rules" at bounding box center [1253, 318] width 82 height 15
click at [1396, 317] on icon "scrollable content" at bounding box center [1395, 316] width 3 height 3
drag, startPoint x: 1164, startPoint y: 314, endPoint x: 1200, endPoint y: 313, distance: 36.6
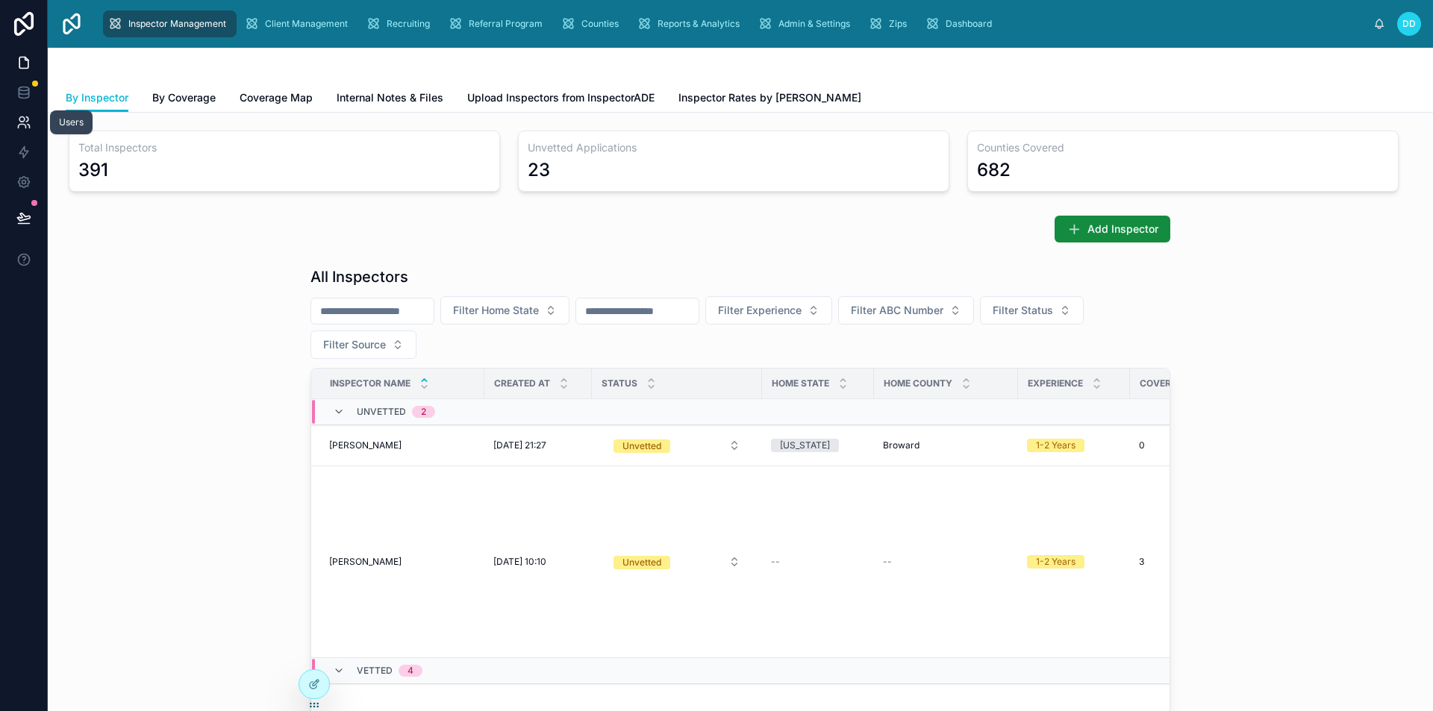
click at [24, 128] on icon at bounding box center [23, 122] width 15 height 15
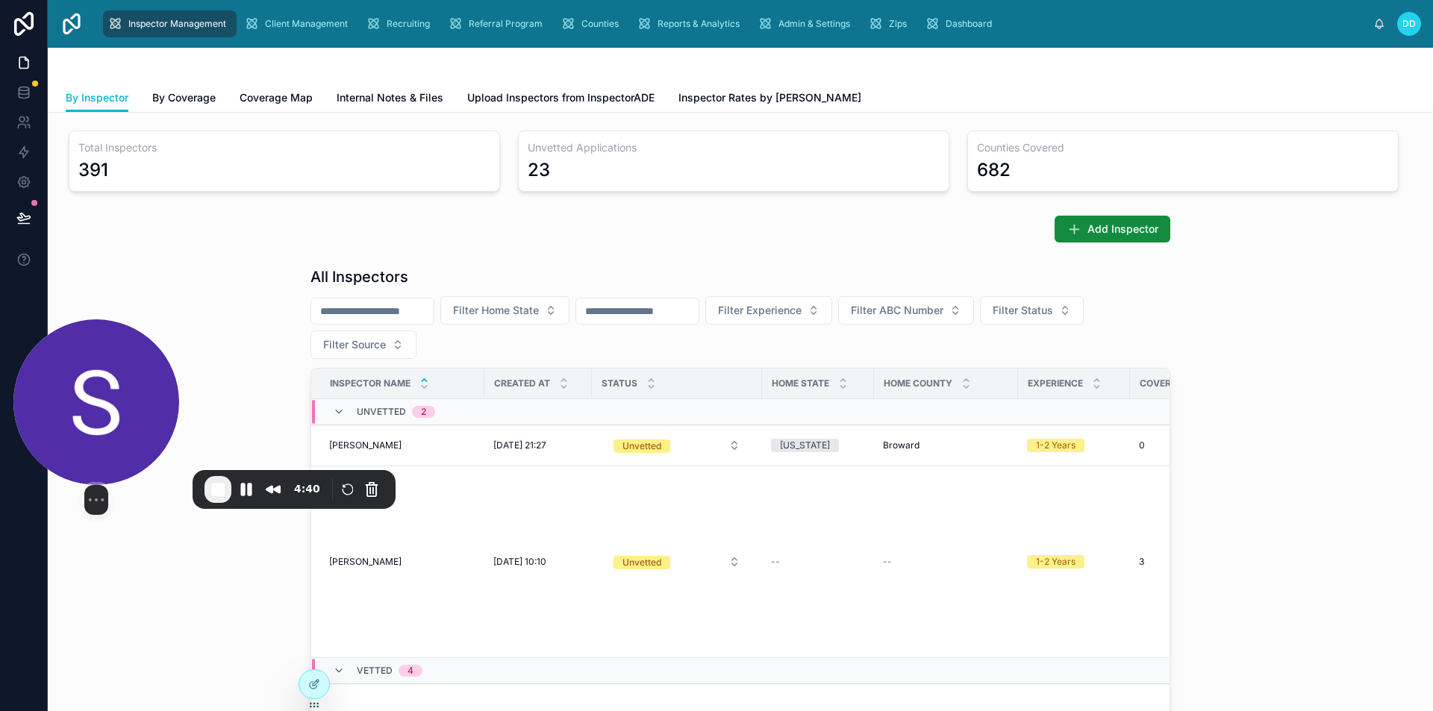
drag, startPoint x: 84, startPoint y: 581, endPoint x: 94, endPoint y: 388, distance: 192.8
click at [94, 388] on img at bounding box center [96, 402] width 166 height 166
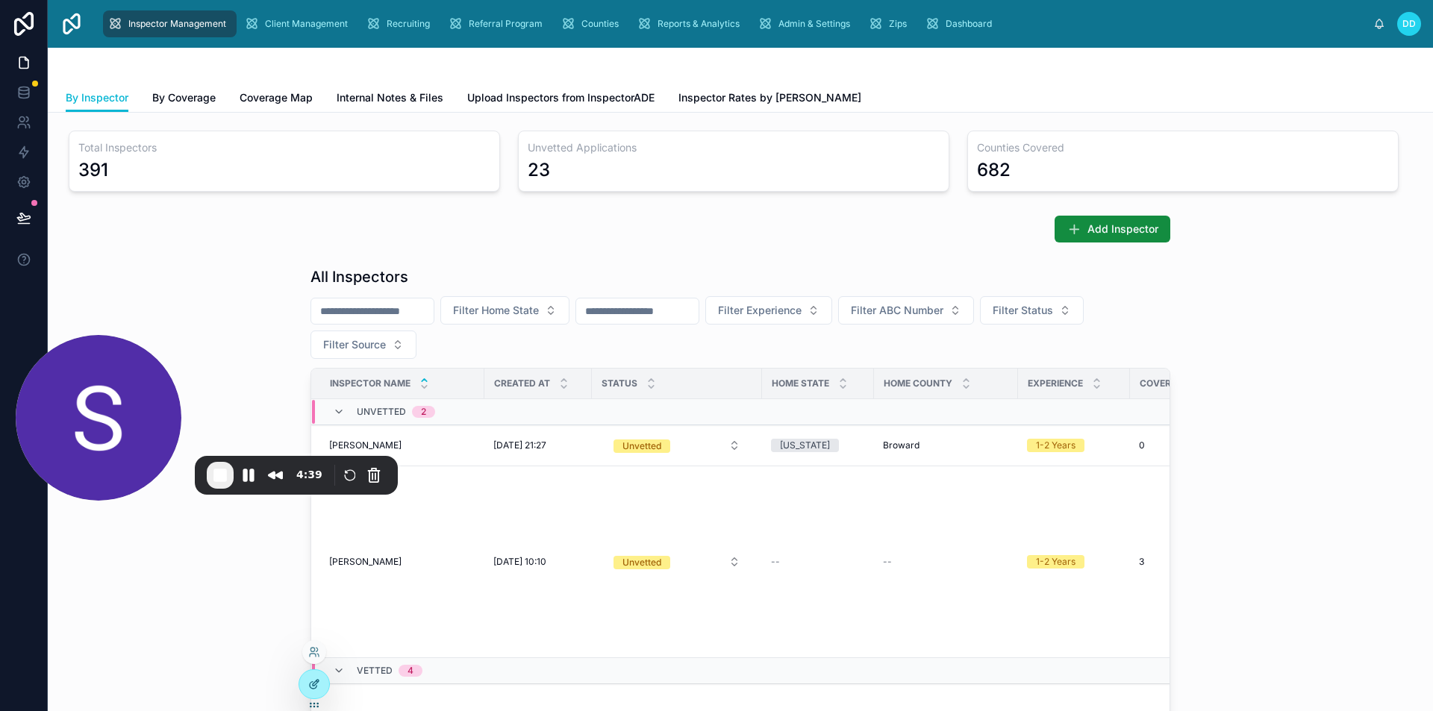
click at [316, 686] on icon at bounding box center [314, 685] width 12 height 12
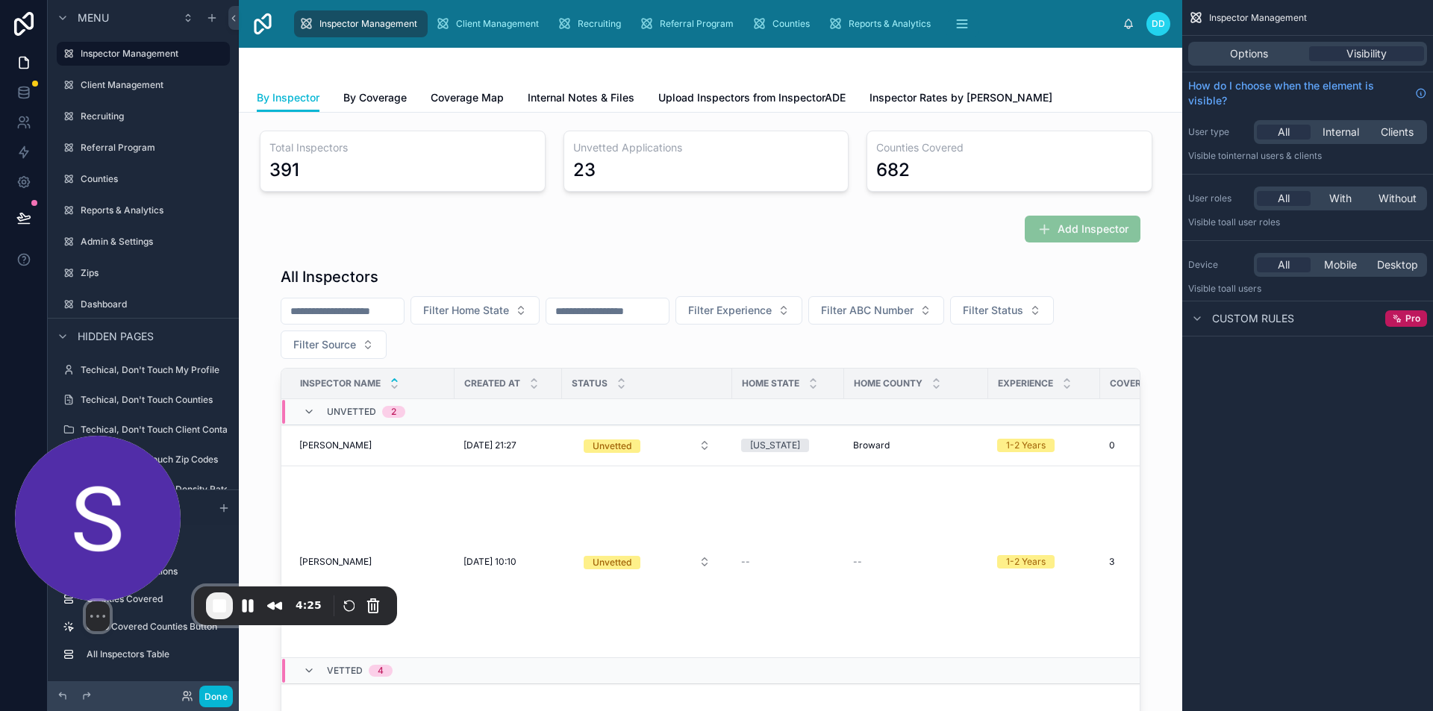
drag, startPoint x: 113, startPoint y: 368, endPoint x: 113, endPoint y: 499, distance: 130.6
click at [113, 499] on img at bounding box center [98, 519] width 166 height 166
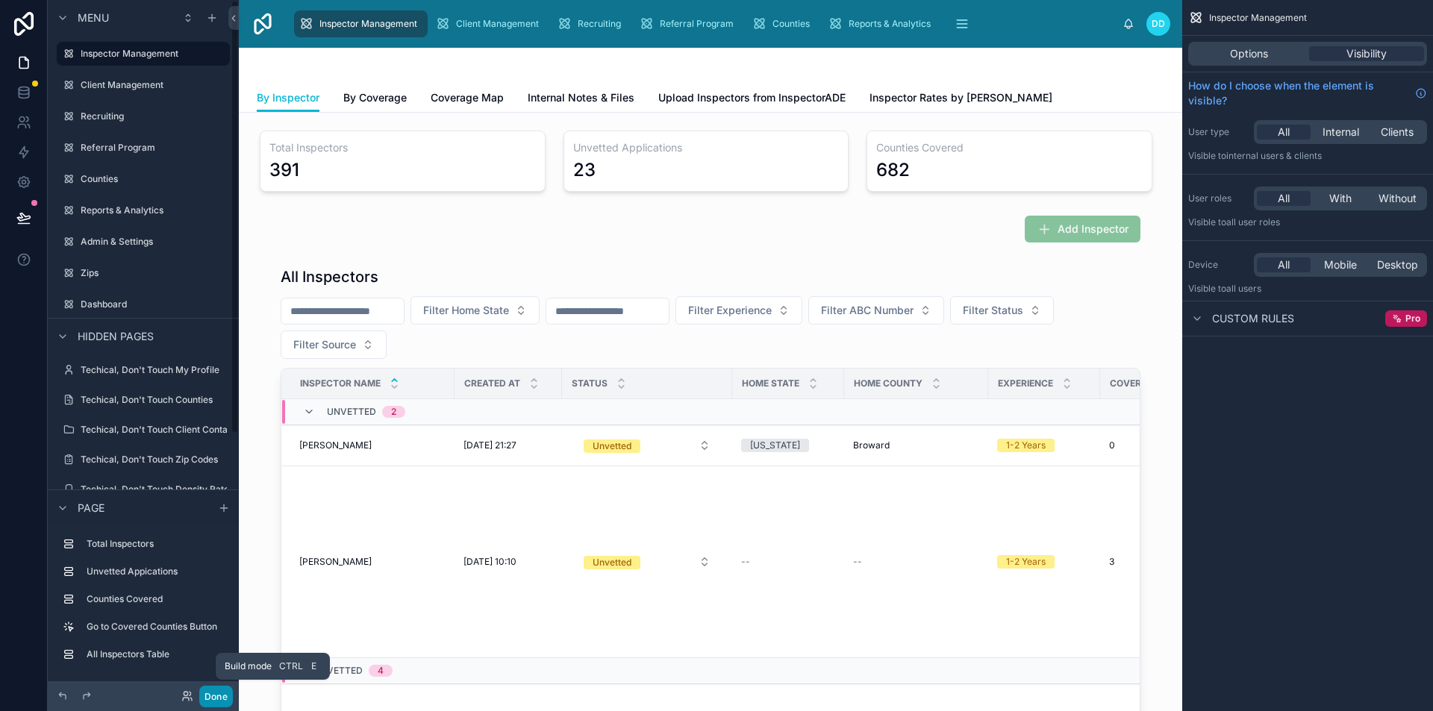
click at [207, 702] on button "Done" at bounding box center [216, 697] width 34 height 22
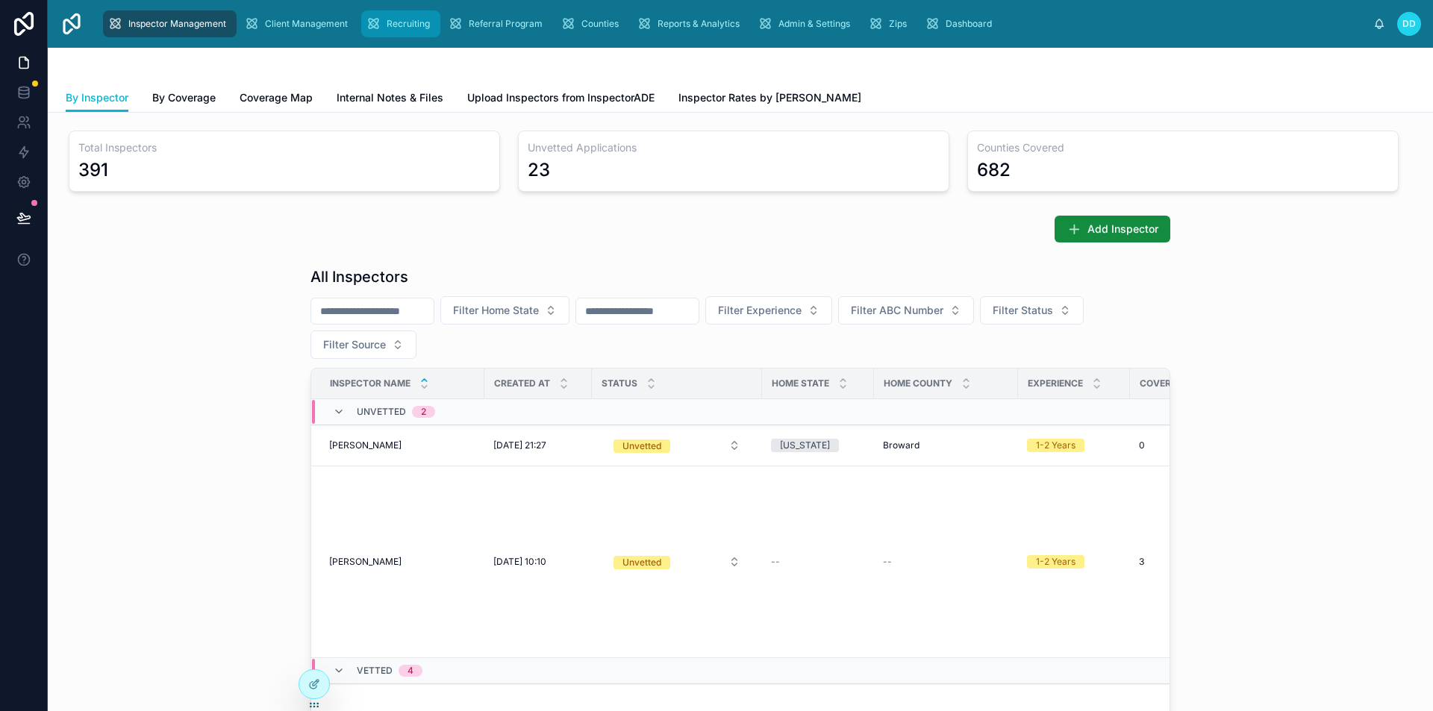
click at [399, 31] on div "Recruiting" at bounding box center [401, 24] width 70 height 24
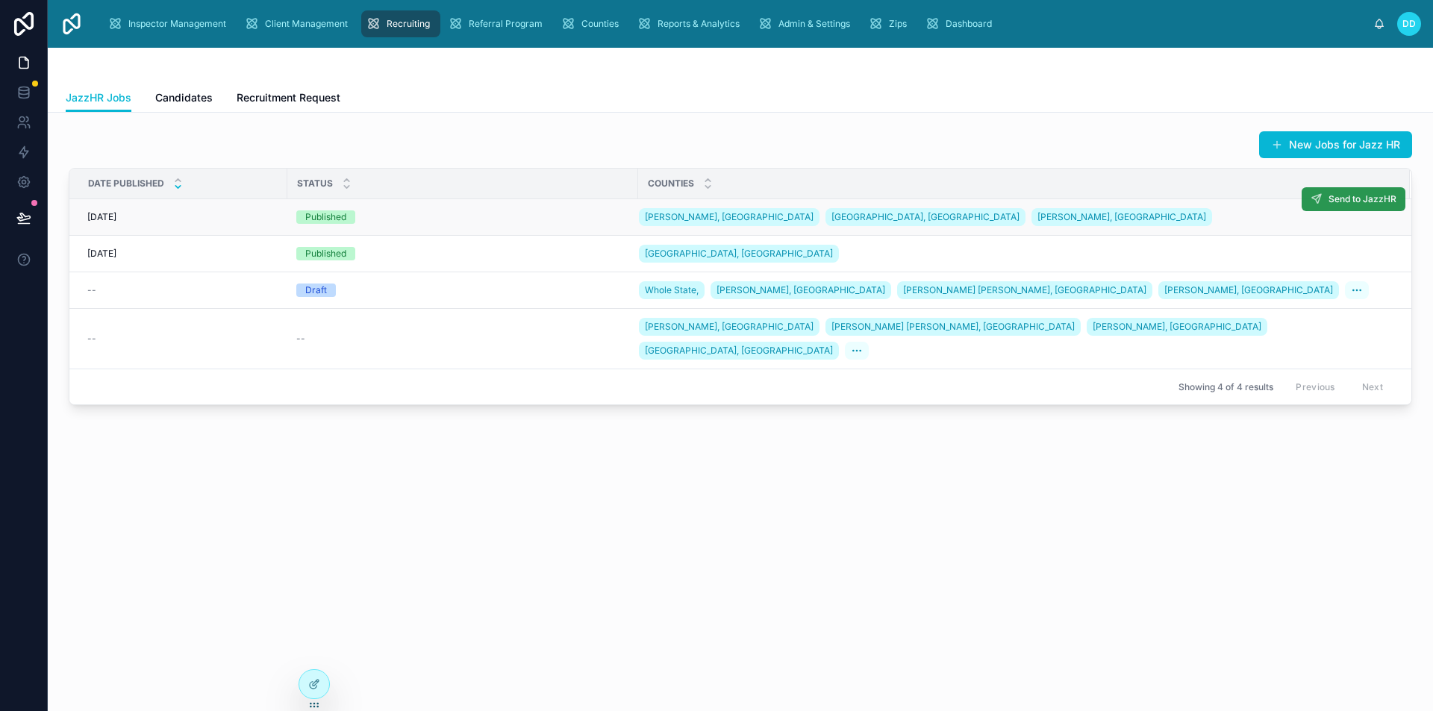
click at [1336, 207] on button "Send to JazzHR" at bounding box center [1354, 199] width 104 height 24
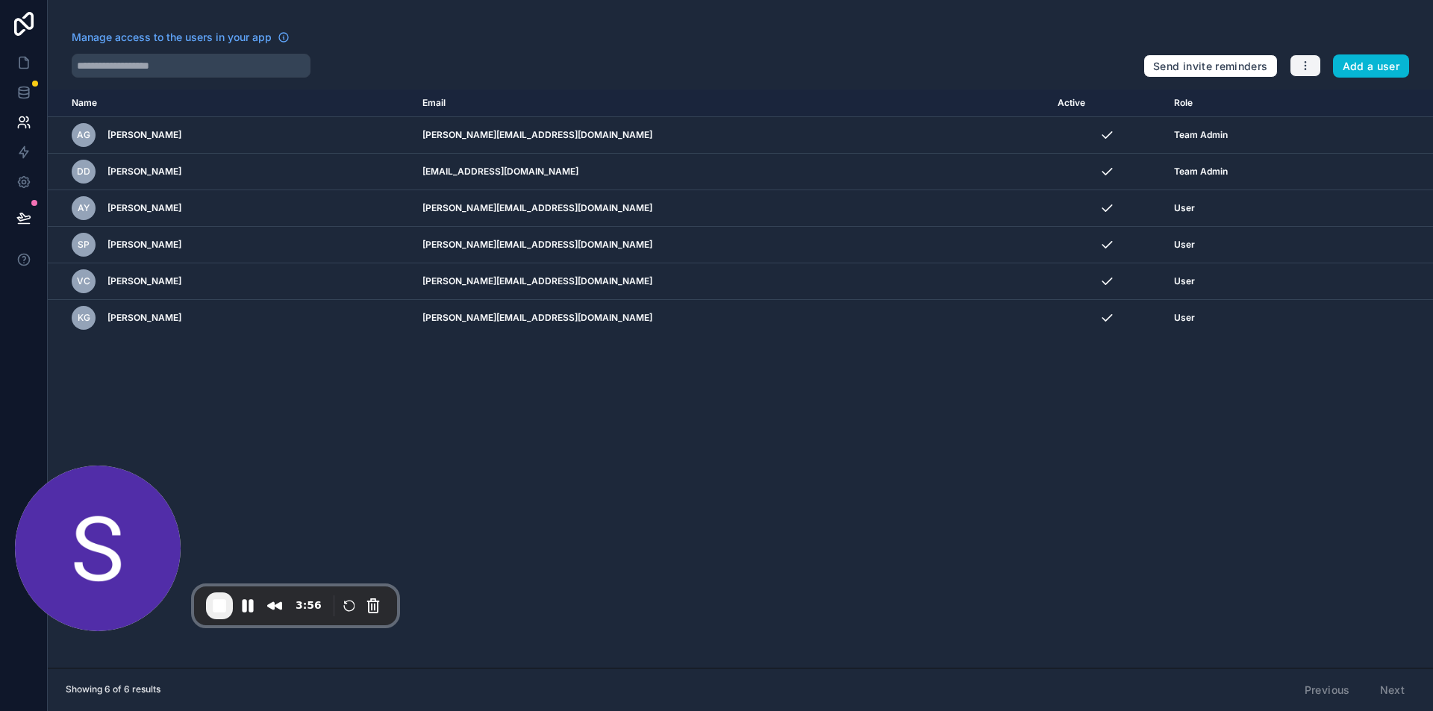
click at [1303, 62] on icon "button" at bounding box center [1306, 66] width 12 height 12
click at [1326, 94] on link "Manage roles" at bounding box center [1340, 101] width 105 height 24
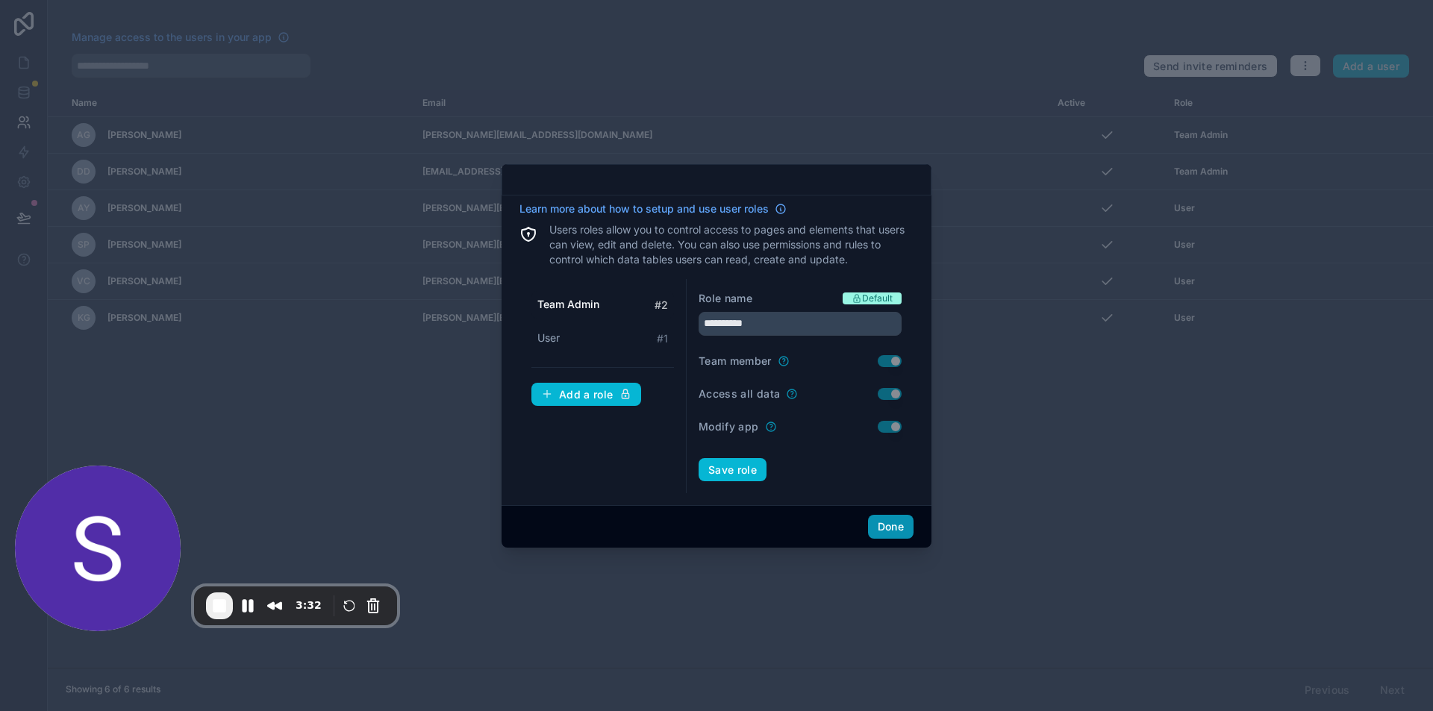
click at [884, 520] on button "Done" at bounding box center [891, 527] width 46 height 24
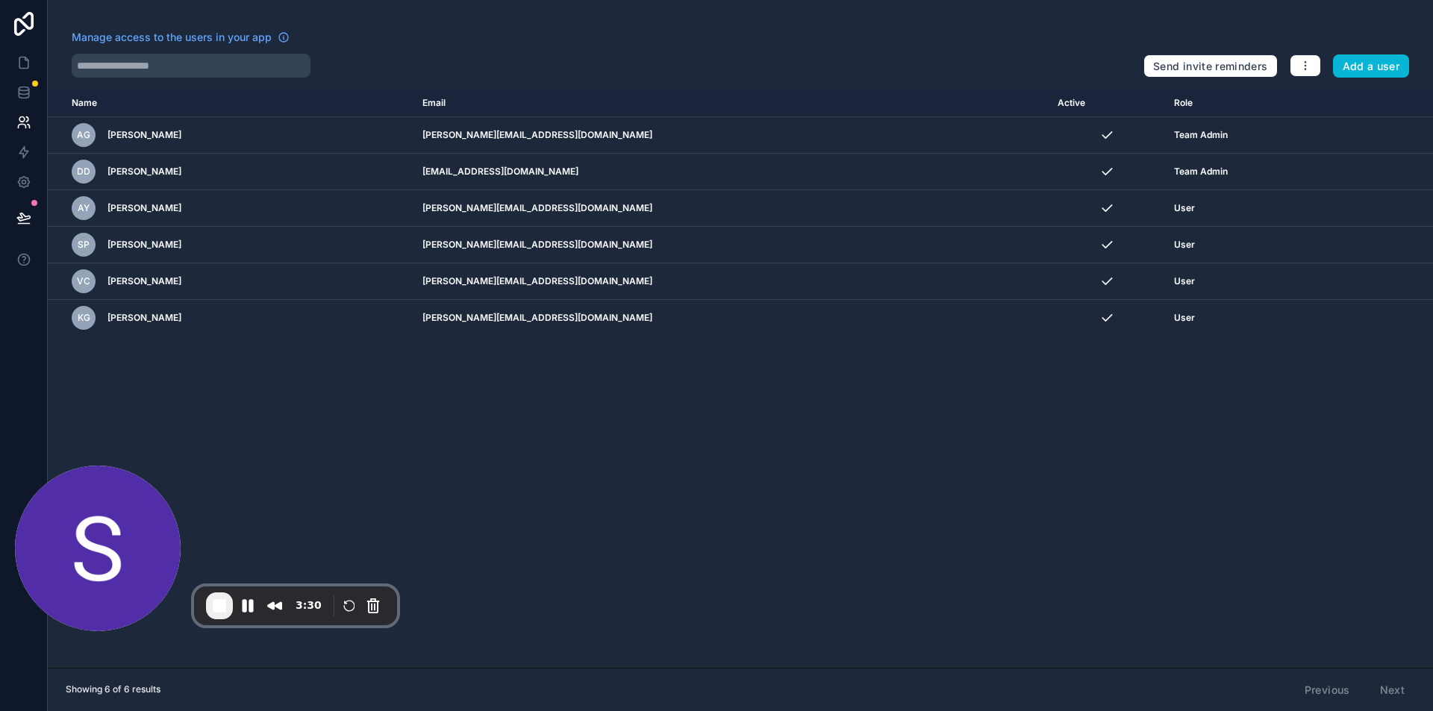
click at [227, 595] on button "End Recording" at bounding box center [219, 606] width 27 height 27
